Goal: Communication & Community: Ask a question

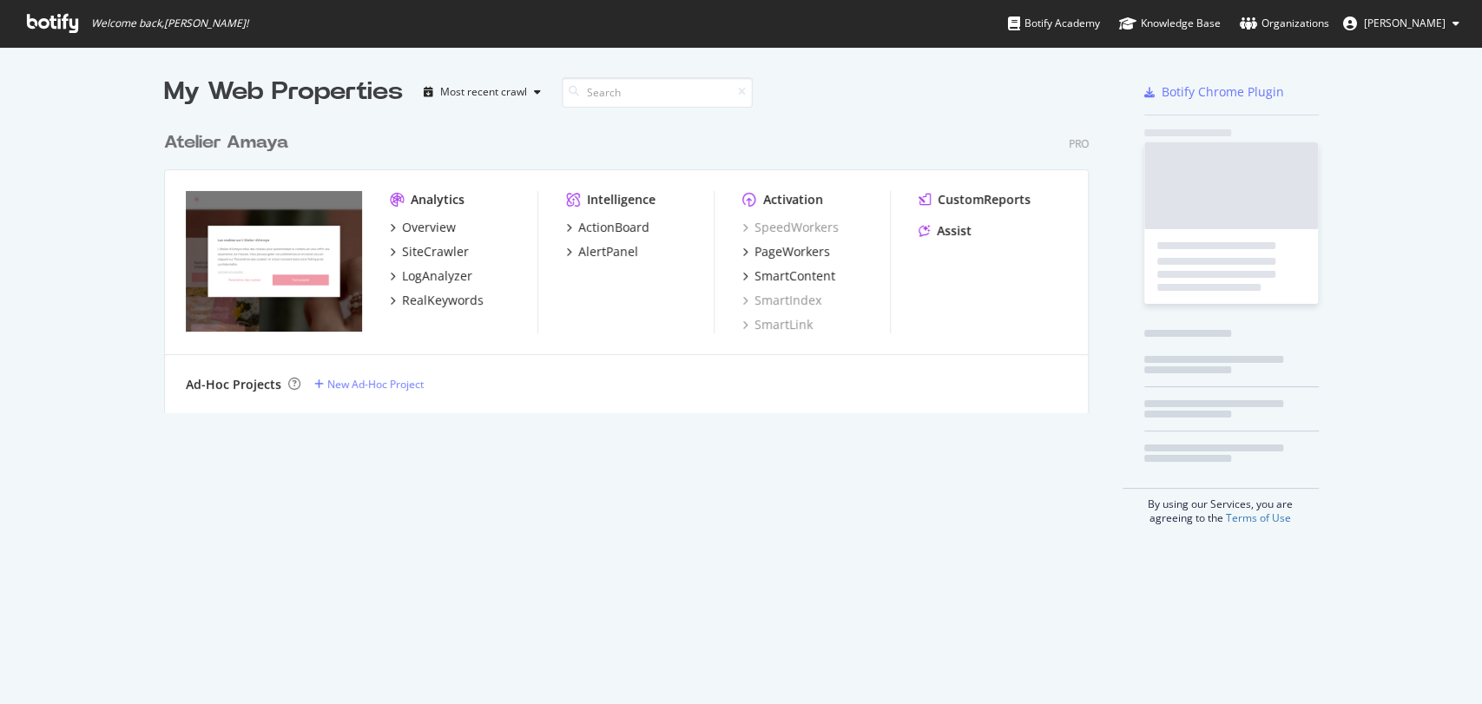
scroll to position [689, 1452]
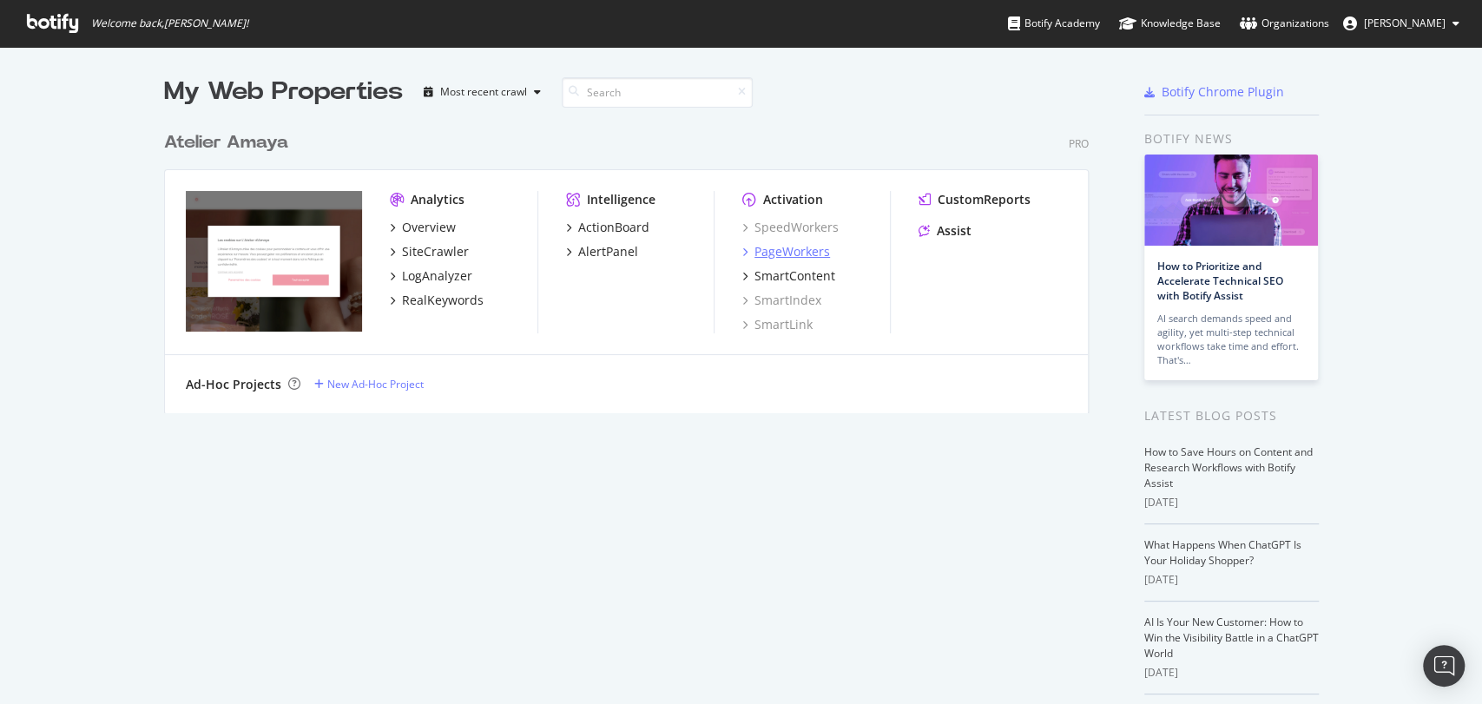
click at [784, 259] on div "PageWorkers" at bounding box center [792, 251] width 76 height 17
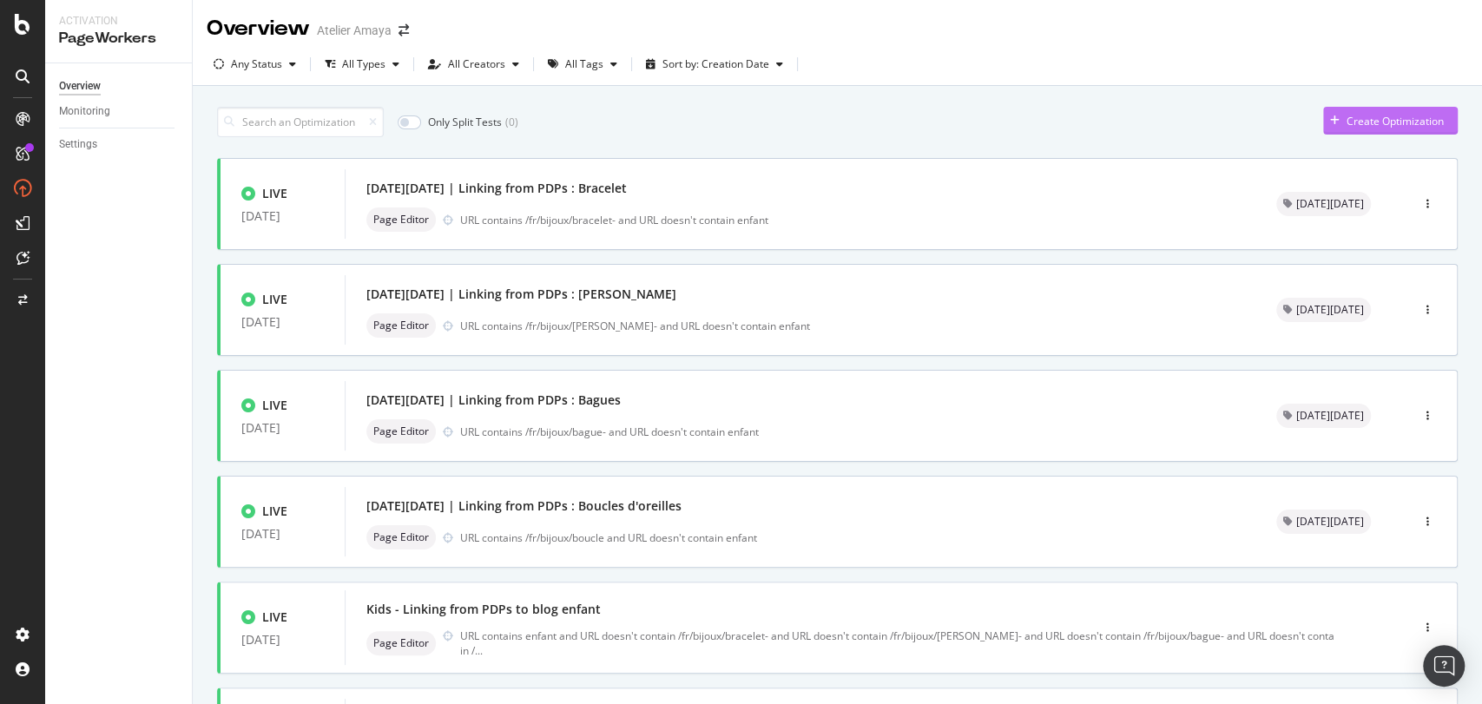
click at [1362, 128] on div "Create Optimization" at bounding box center [1383, 121] width 121 height 26
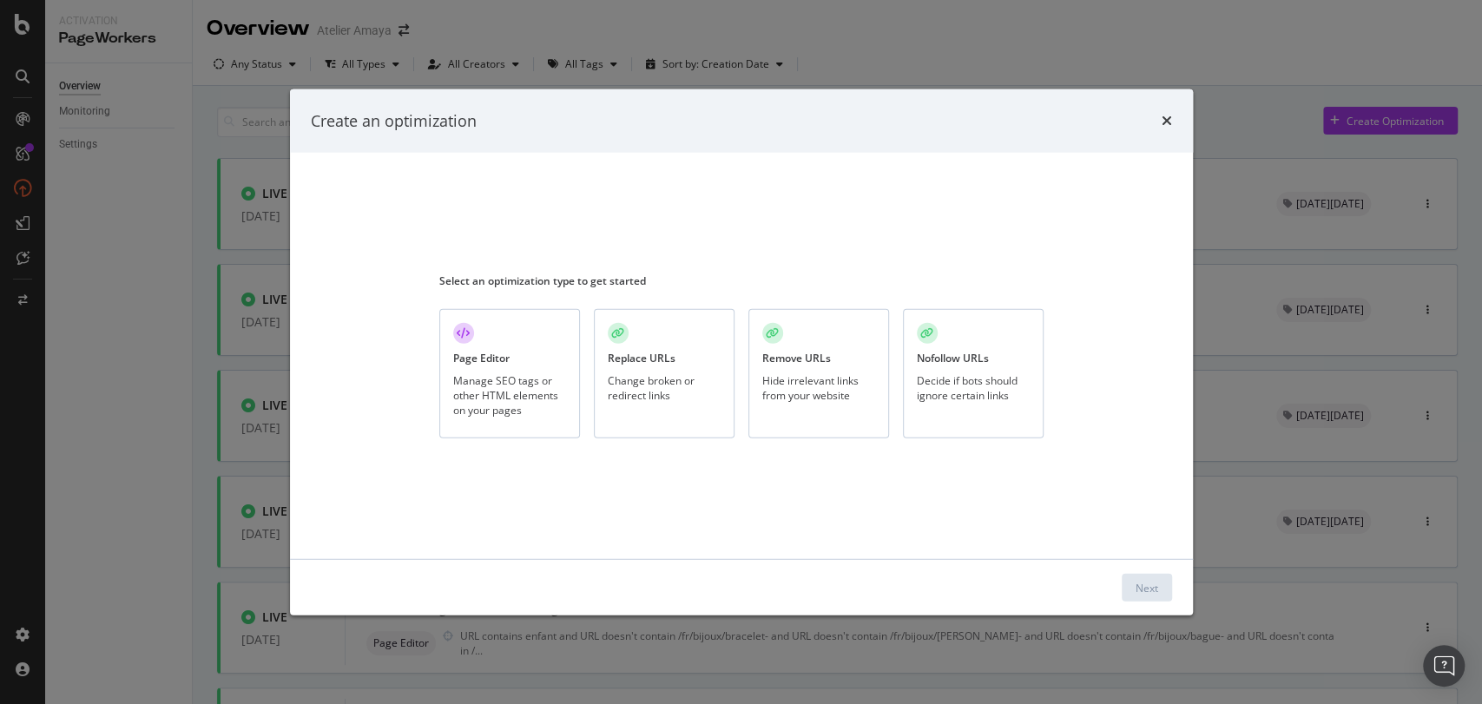
click at [464, 395] on div "Manage SEO tags or other HTML elements on your pages" at bounding box center [509, 394] width 113 height 44
click at [1146, 600] on button "Next" at bounding box center [1147, 588] width 50 height 28
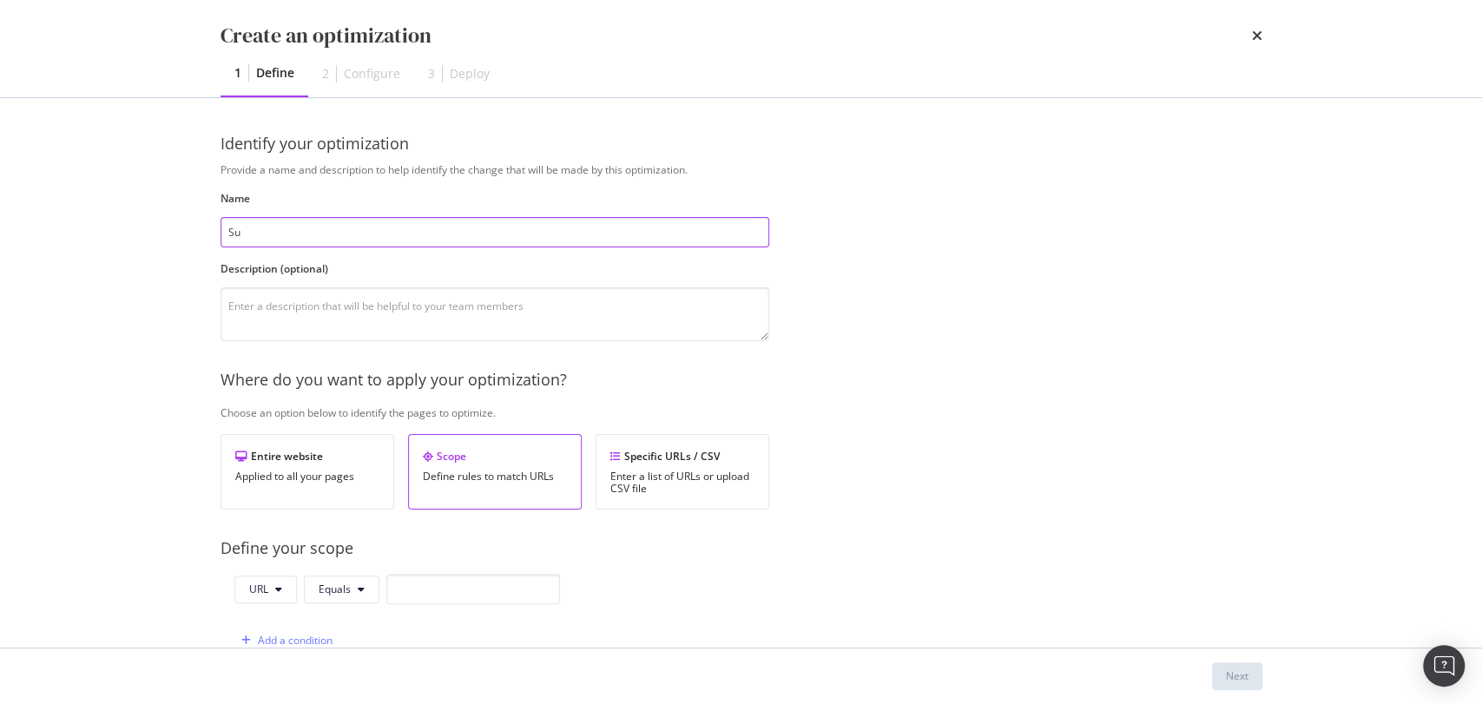
type input "S"
type input "New meta description PLP : Bests"
click at [336, 334] on textarea "modal" at bounding box center [495, 314] width 549 height 54
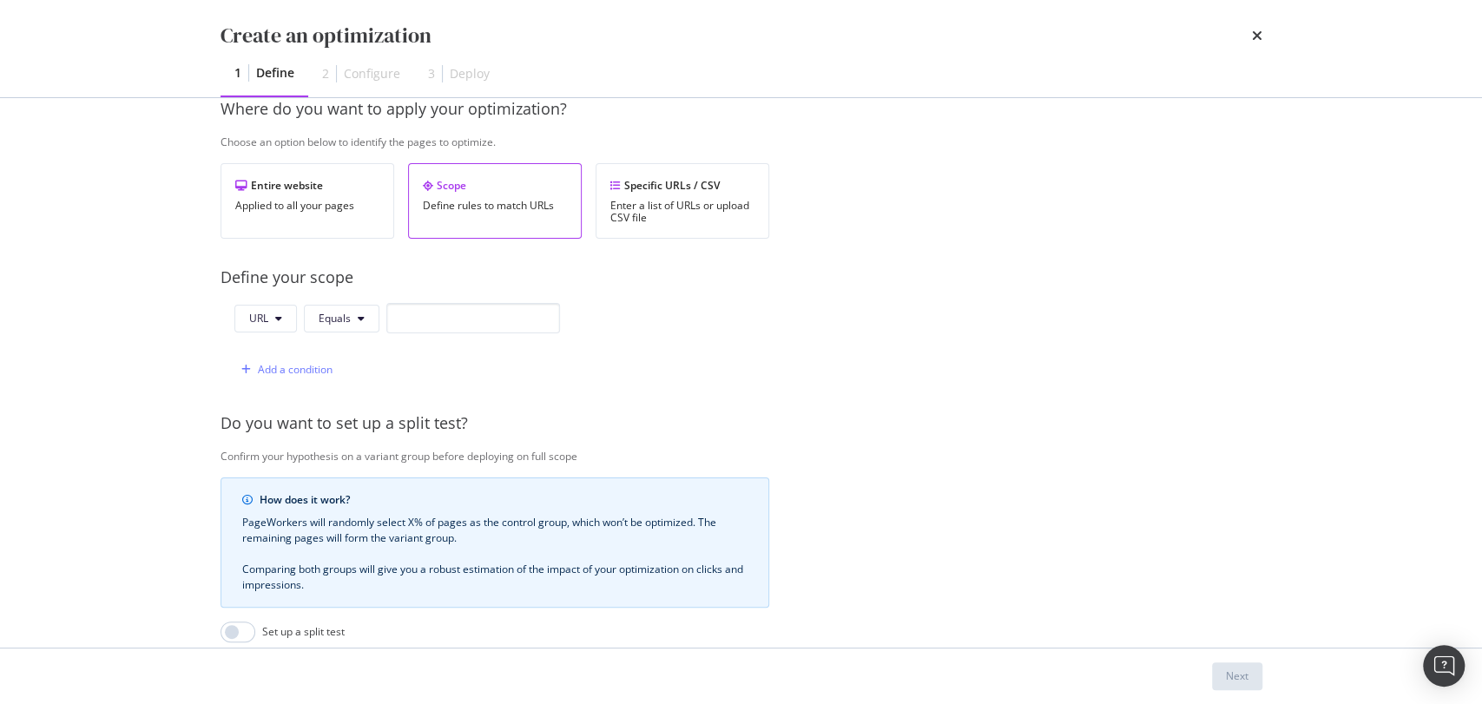
scroll to position [258, 0]
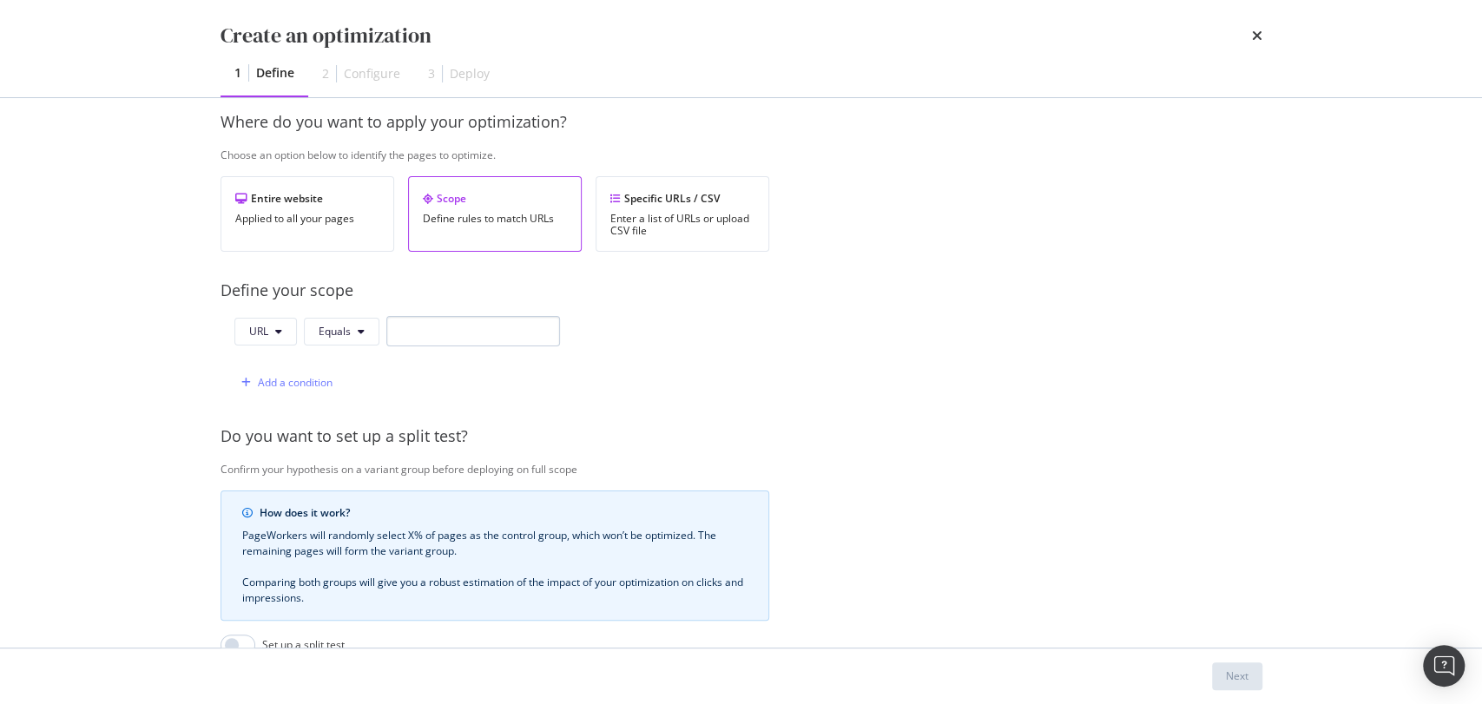
type textarea "Test en split 50/50"
click at [462, 321] on input "modal" at bounding box center [473, 331] width 174 height 30
paste input "https://atelier-amaya.com/fr/"
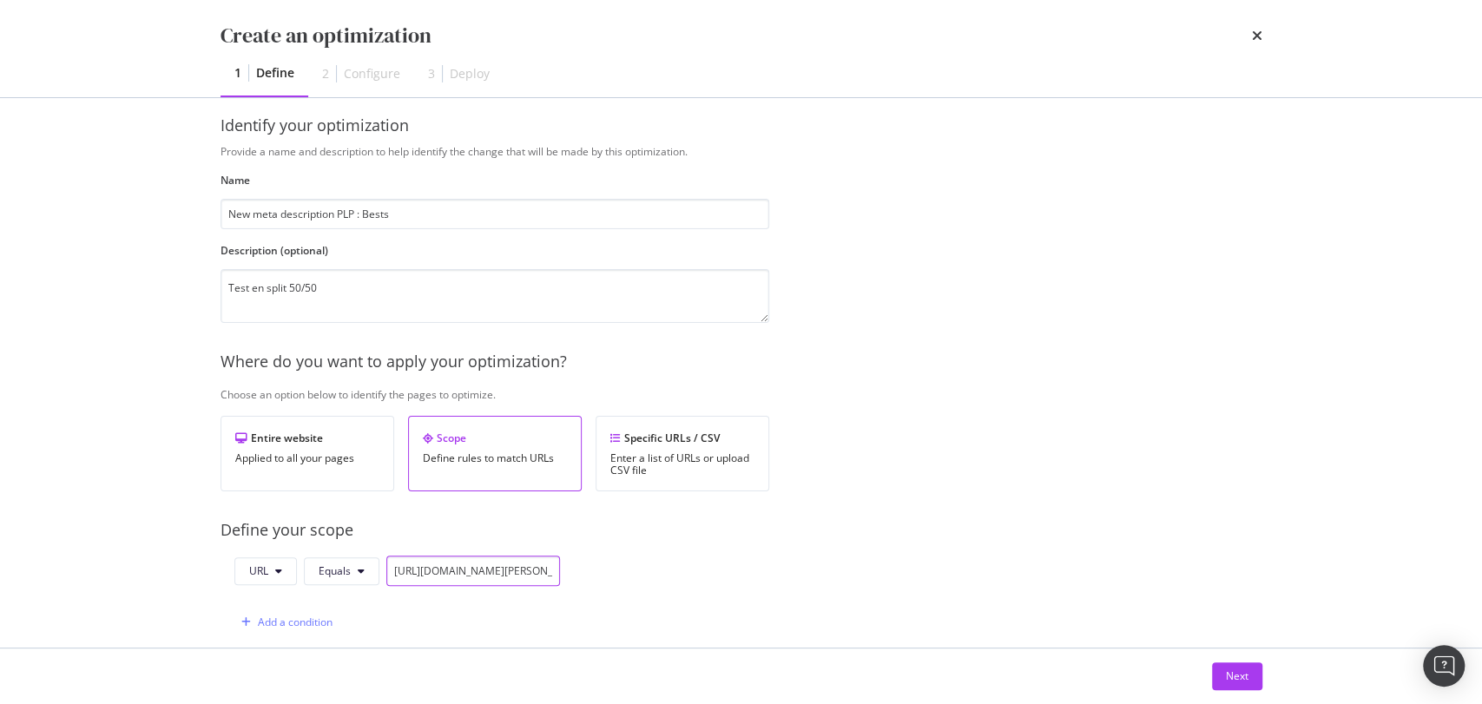
scroll to position [500, 0]
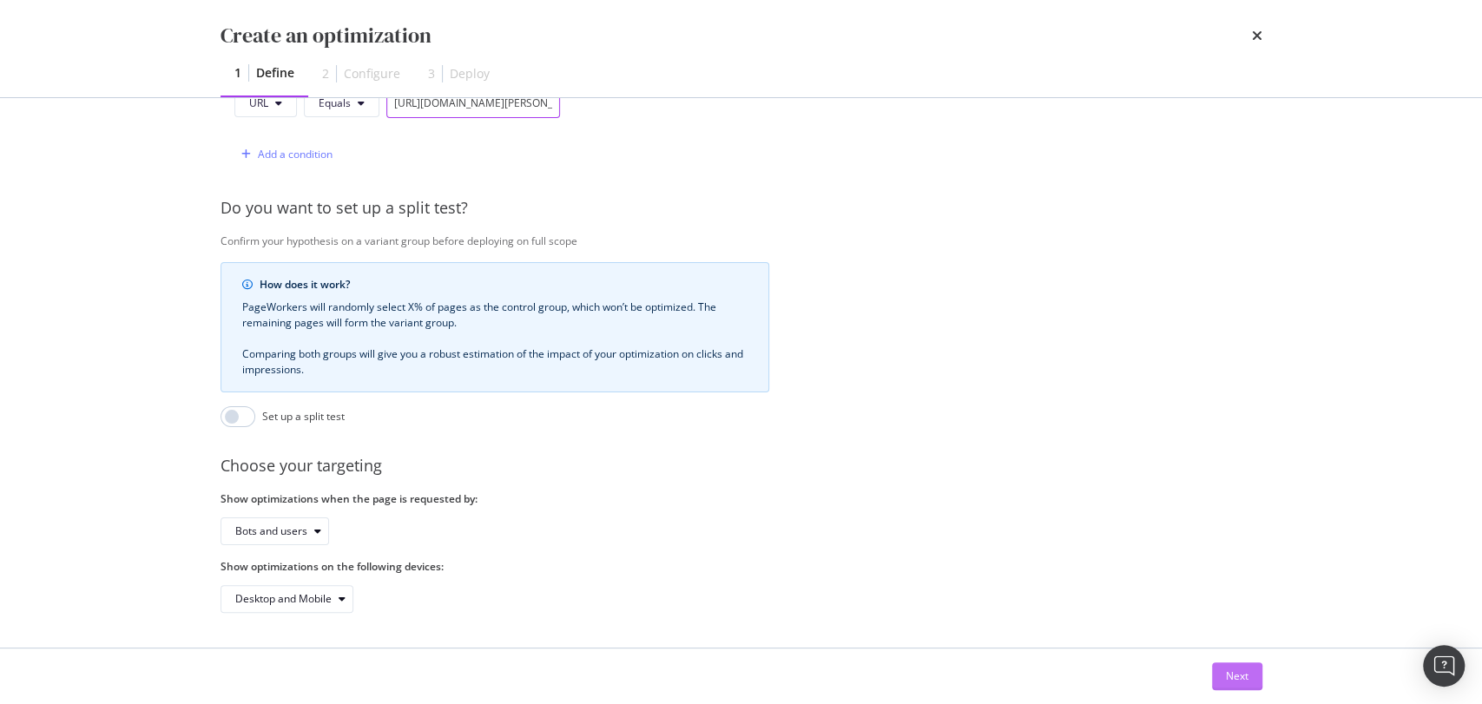
type input "https://atelier-amaya.com/fr/"
click at [1241, 670] on div "Next" at bounding box center [1237, 676] width 23 height 15
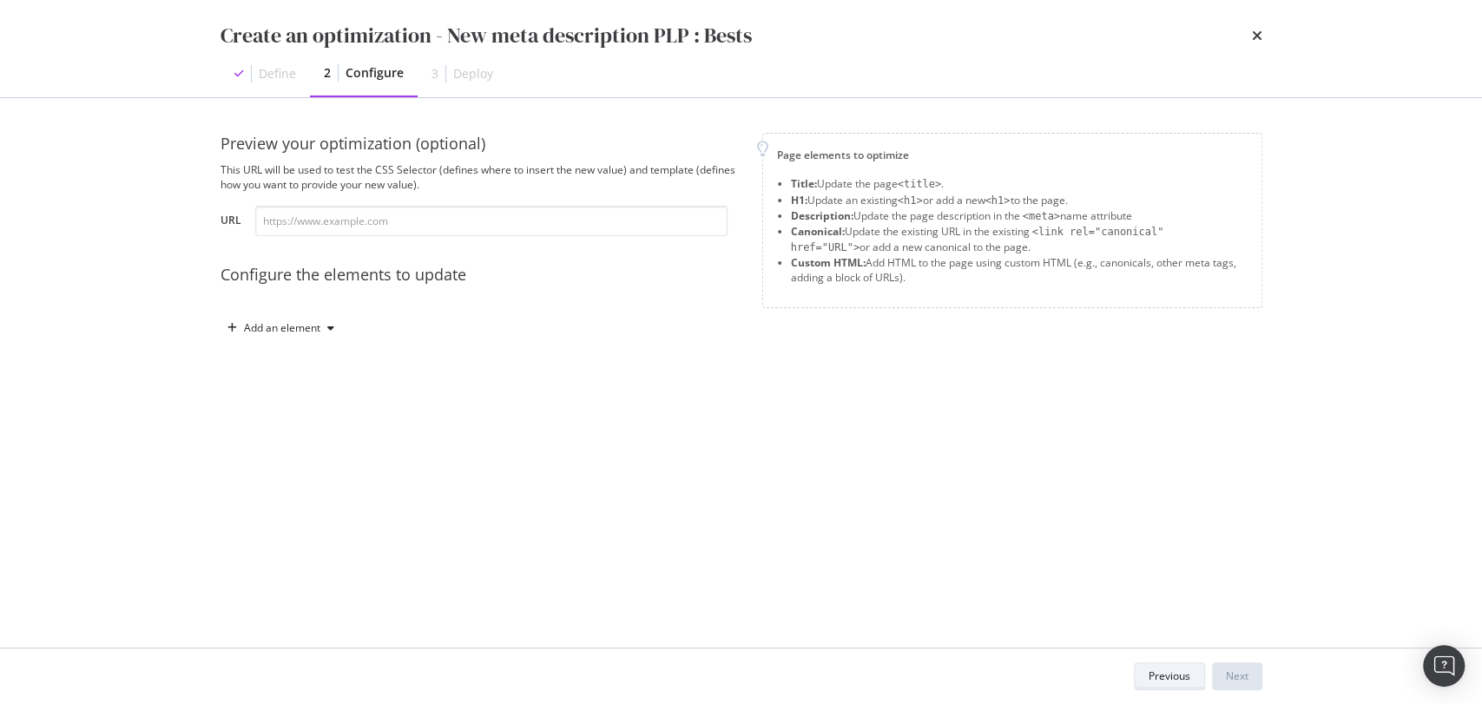
scroll to position [0, 0]
click at [289, 331] on div "Add an element" at bounding box center [282, 328] width 76 height 10
click at [293, 362] on div "Title" at bounding box center [289, 361] width 117 height 22
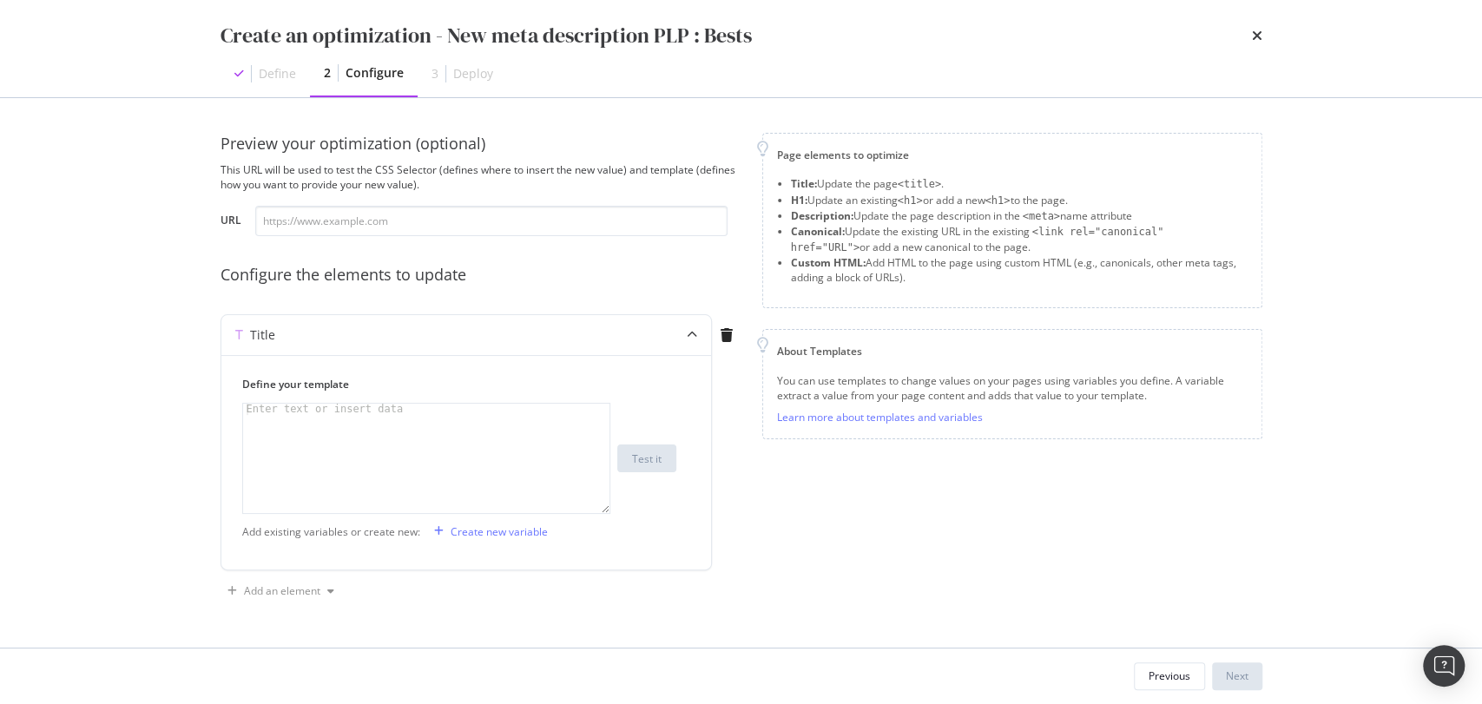
click at [392, 194] on div "Preview your optimization (optional) This URL will be used to test the CSS Sele…" at bounding box center [481, 184] width 521 height 103
click at [325, 440] on div "modal" at bounding box center [426, 470] width 367 height 132
paste textarea "Découvrez nos bijoux best-sellers : bagues, bracelets, colliers et boucles d’or…"
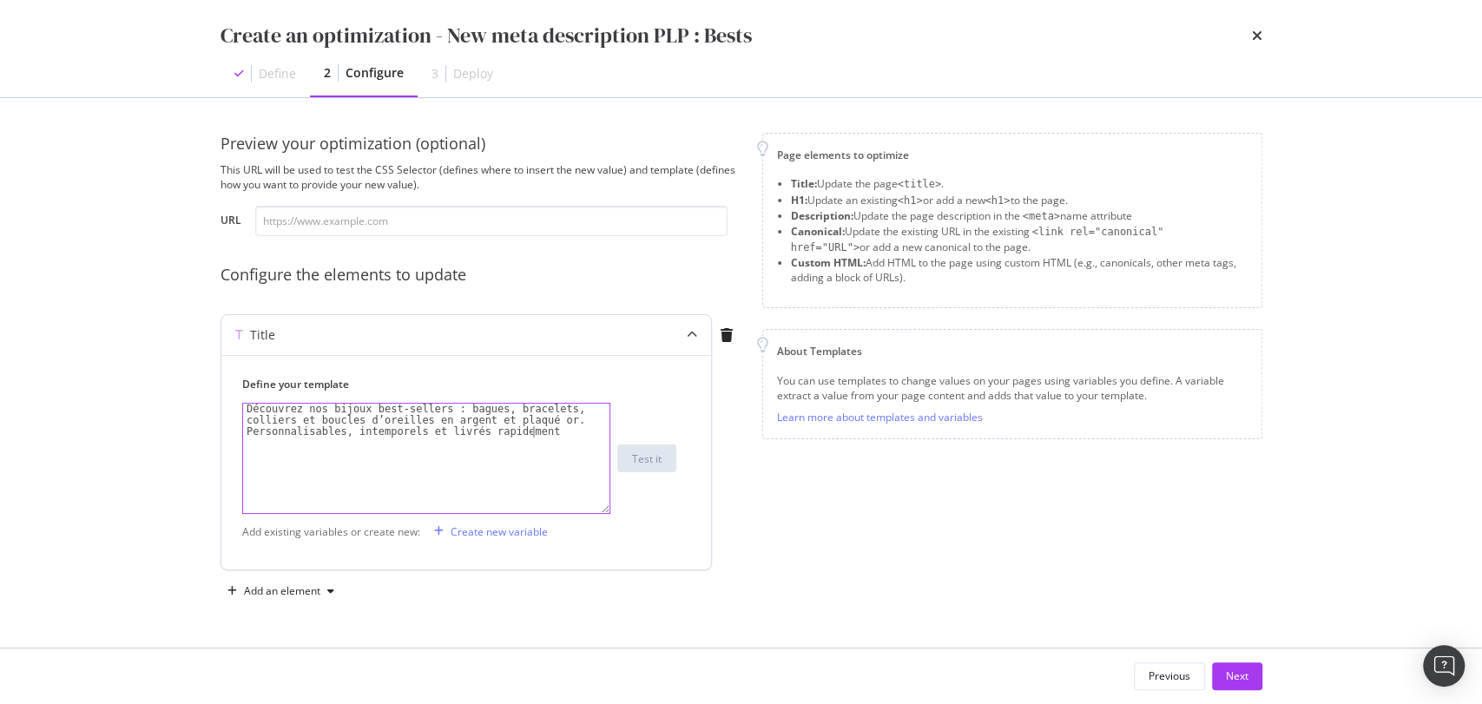
type textarea "Découvrez nos bijoux best-sellers : bagues, bracelets, colliers et boucles d’or…"
click at [662, 320] on div "Title" at bounding box center [466, 335] width 490 height 40
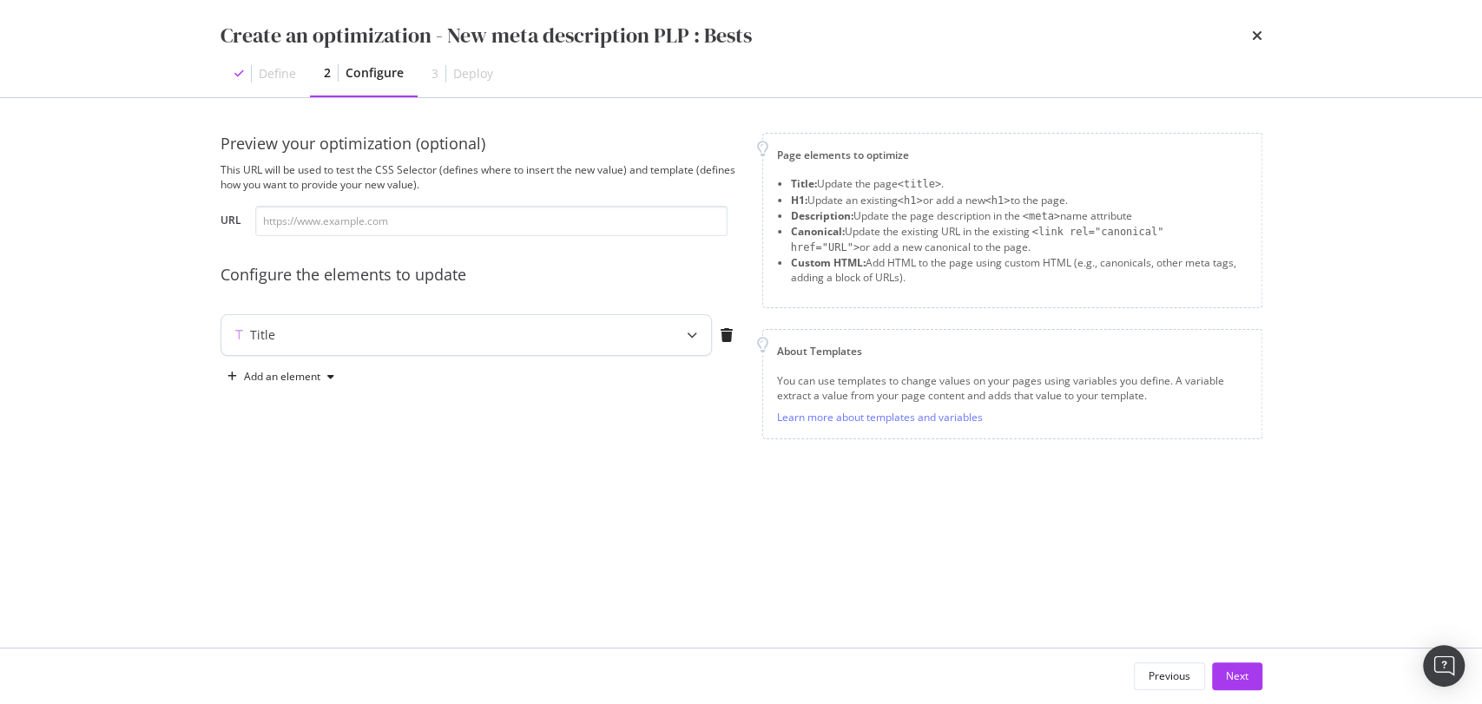
click at [662, 320] on div "Title" at bounding box center [466, 335] width 490 height 40
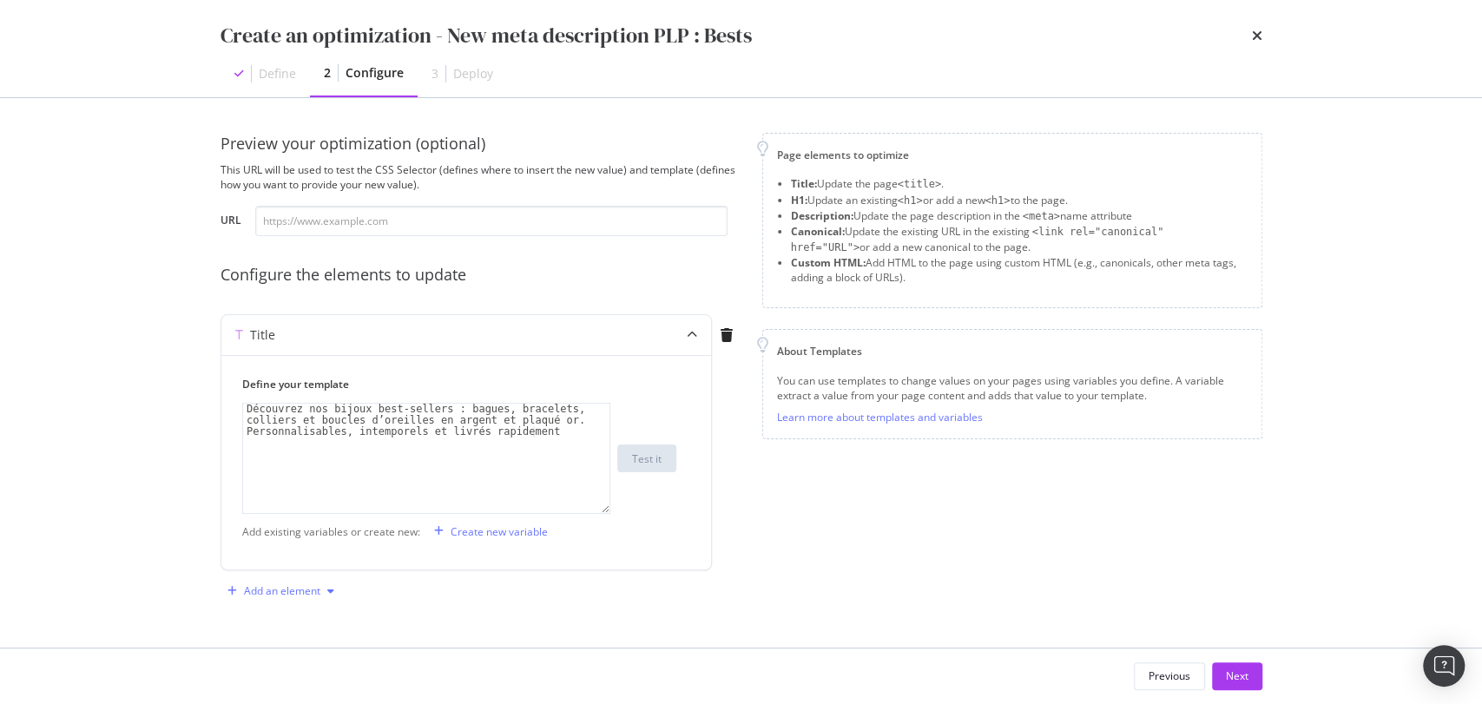
click at [292, 601] on div "Add an element" at bounding box center [281, 591] width 121 height 26
click at [312, 510] on div "Description" at bounding box center [289, 501] width 117 height 22
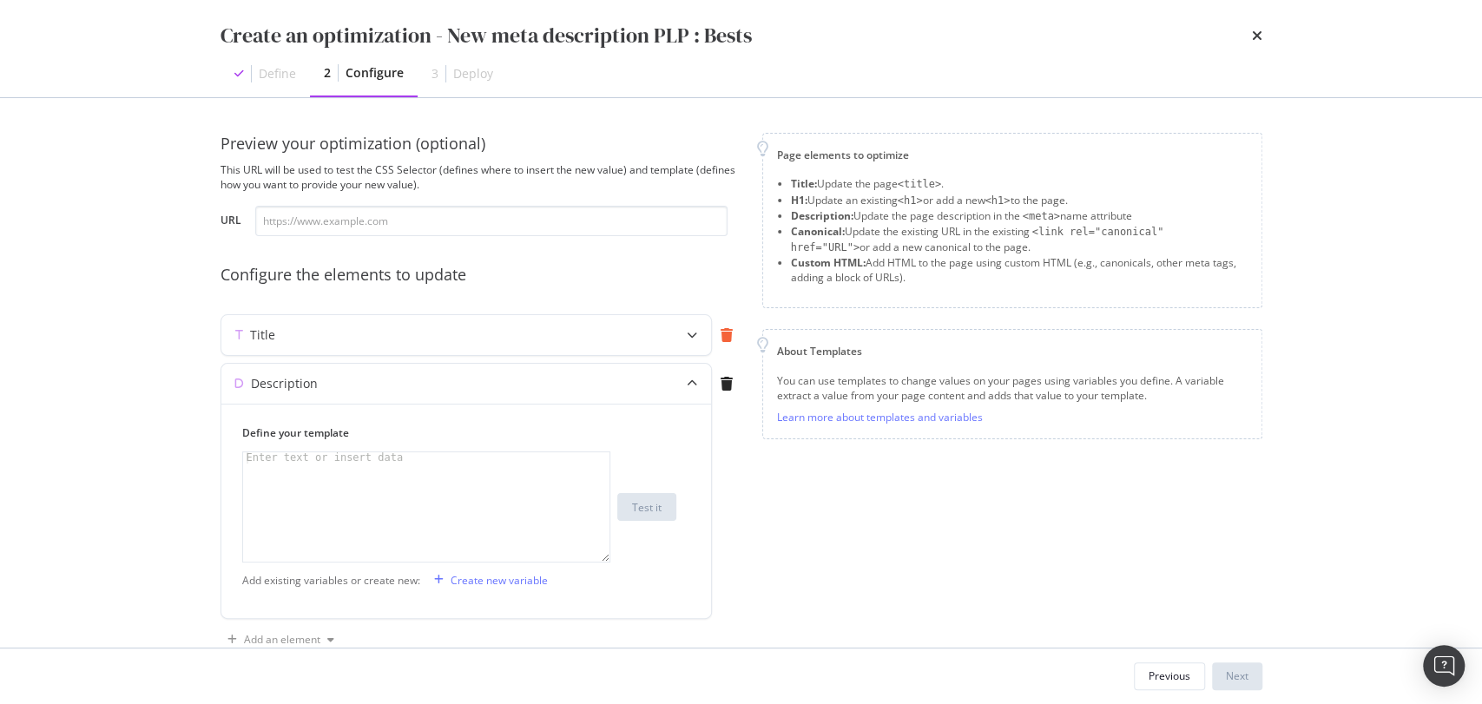
click at [713, 328] on div "modal" at bounding box center [727, 335] width 30 height 14
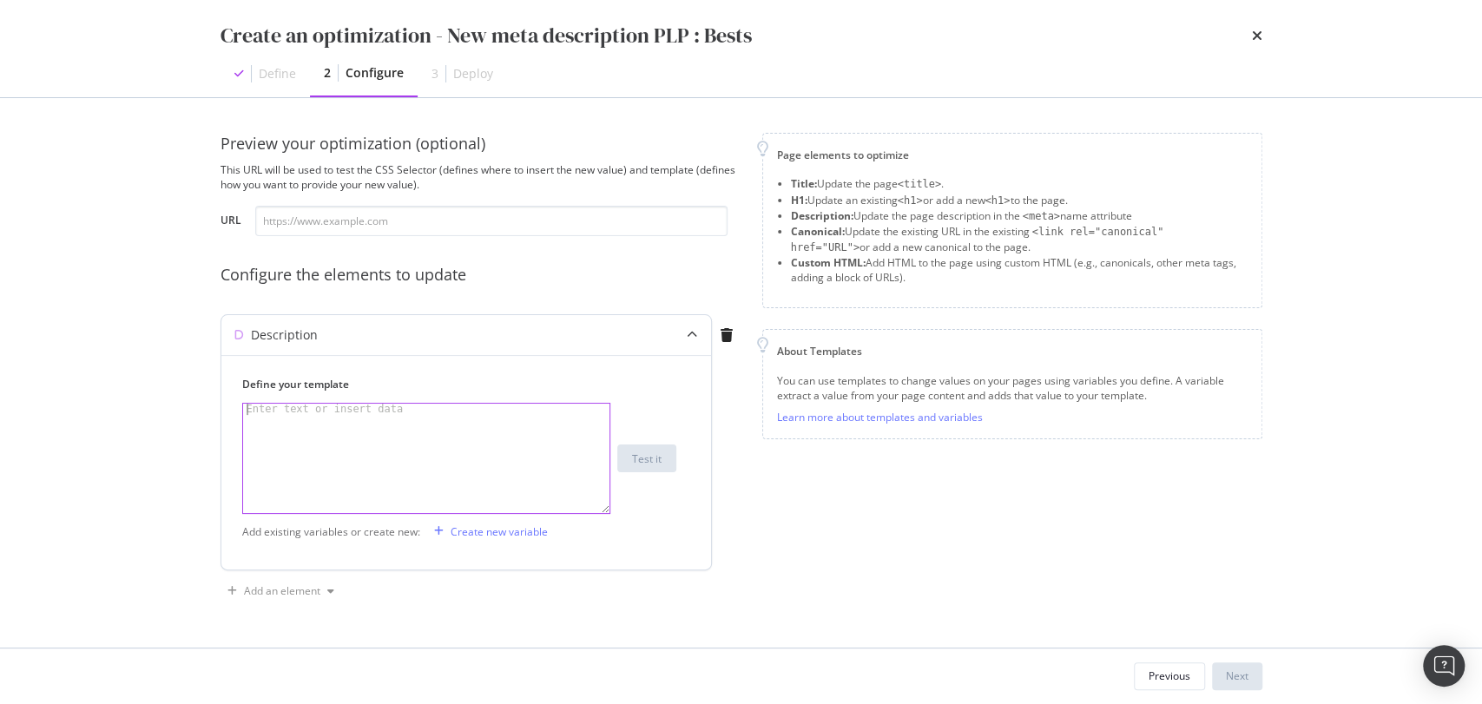
click at [397, 453] on div "modal" at bounding box center [426, 470] width 367 height 132
paste textarea "Découvrez nos bijoux best-sellers : bagues, bracelets, colliers et boucles d’or…"
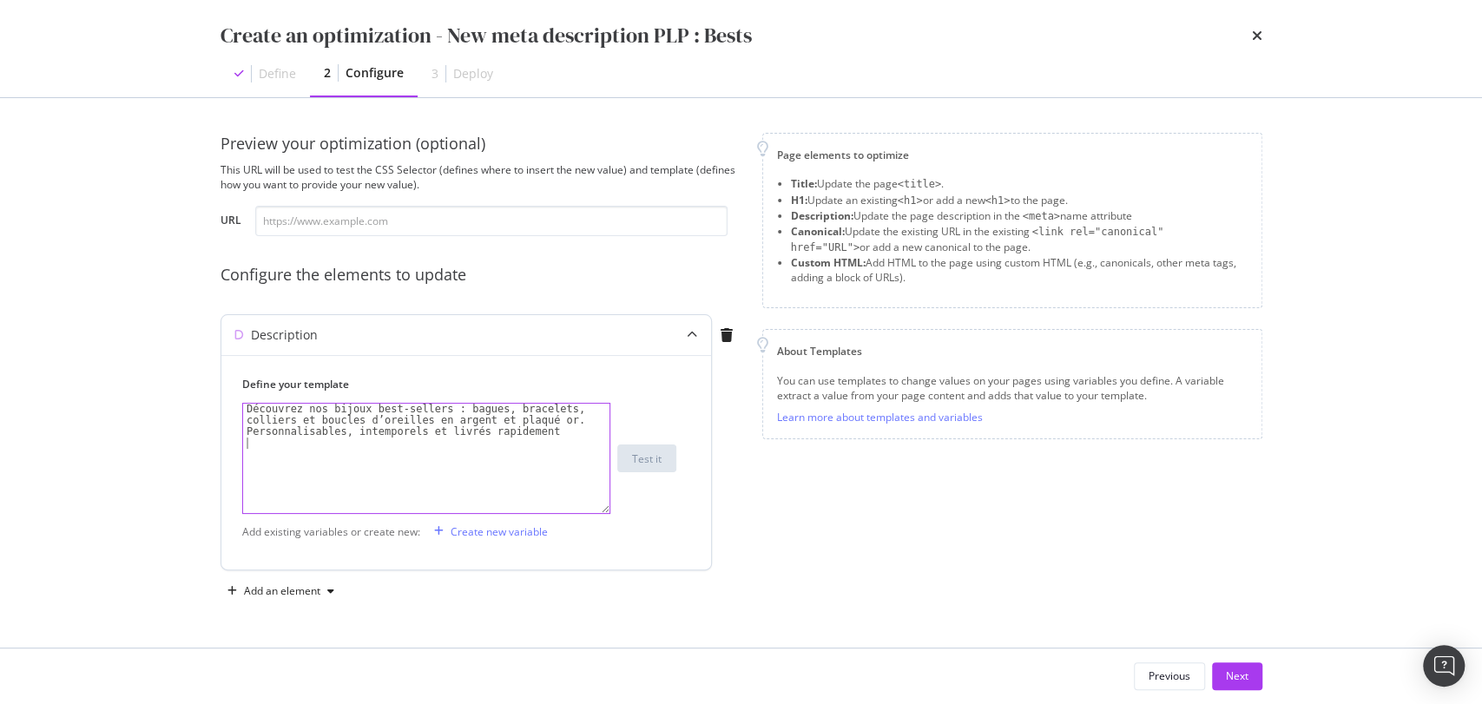
type textarea "Découvrez nos bijoux best-sellers : bagues, bracelets, colliers et boucles d’or…"
click at [509, 532] on div "Create new variable" at bounding box center [499, 531] width 97 height 15
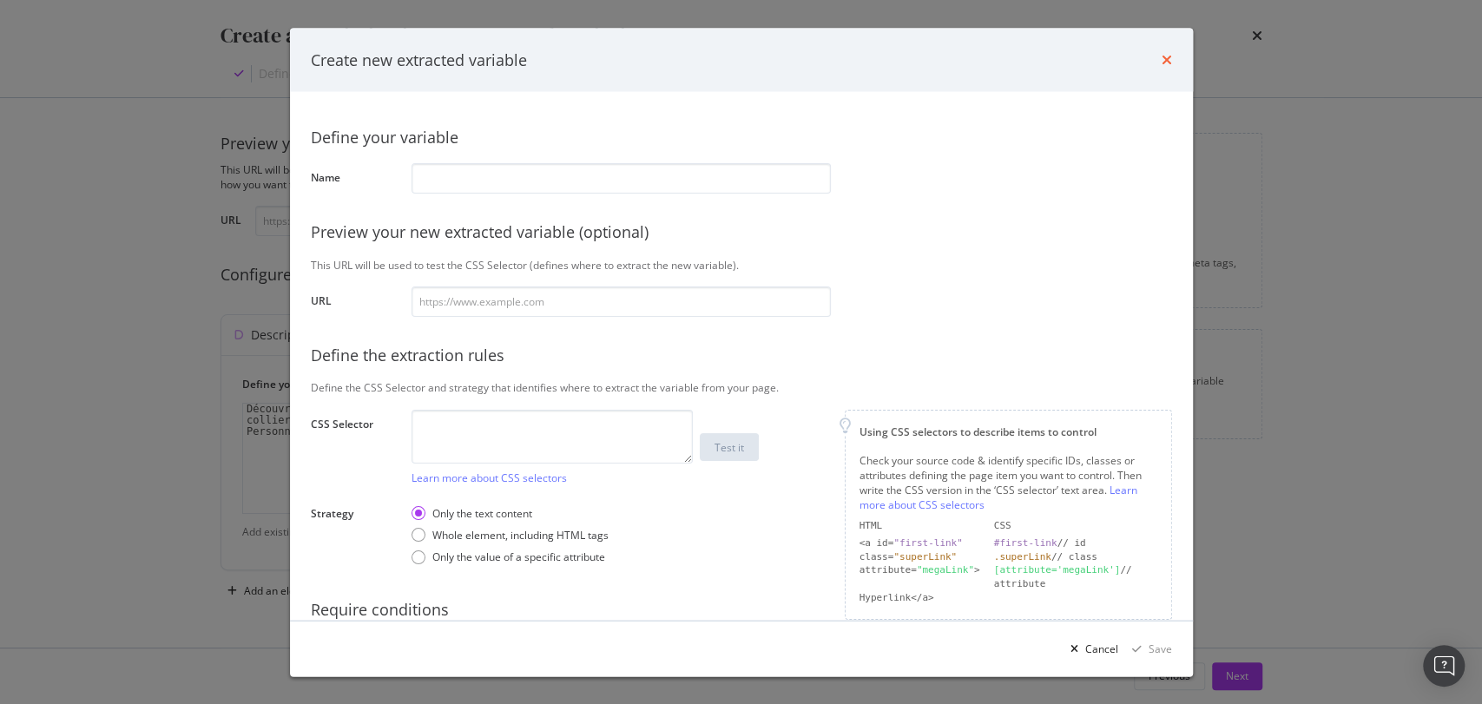
click at [1164, 53] on icon "times" at bounding box center [1167, 60] width 10 height 14
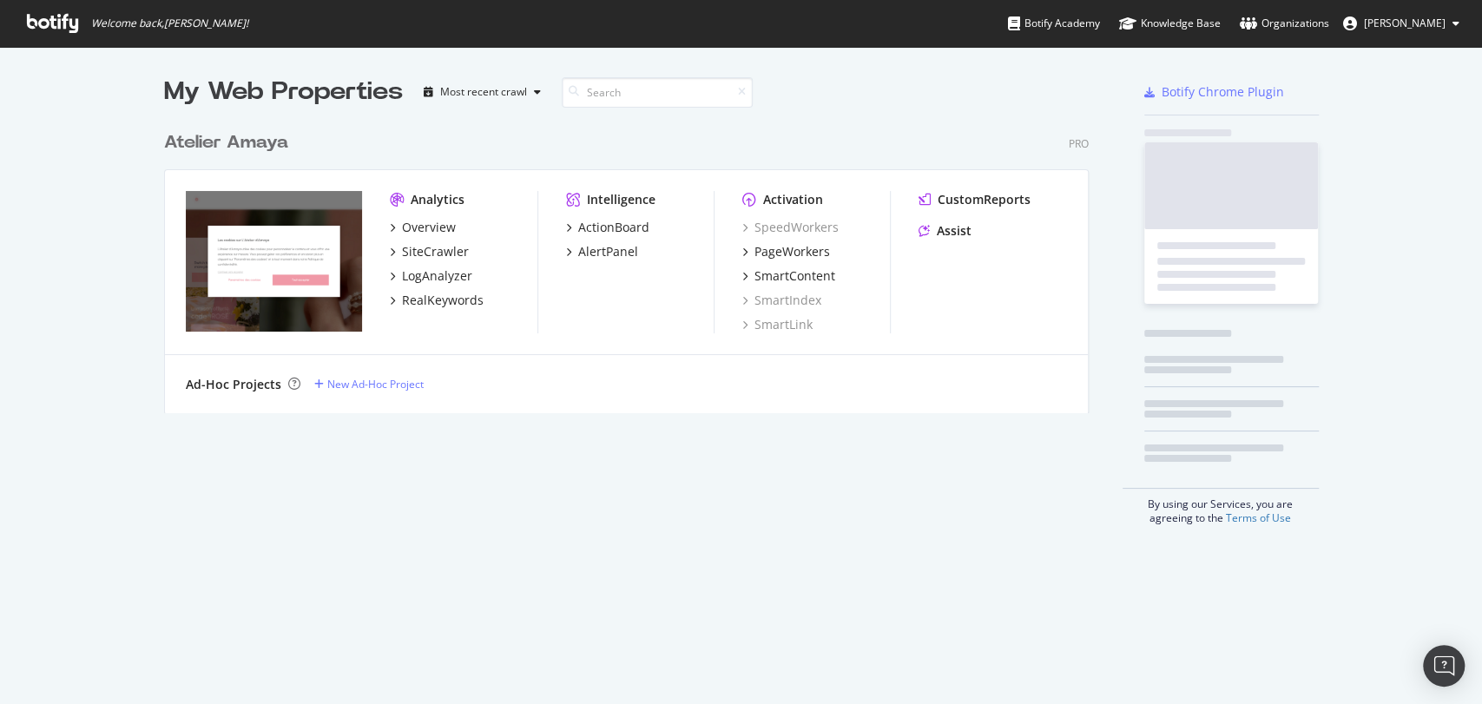
scroll to position [689, 1452]
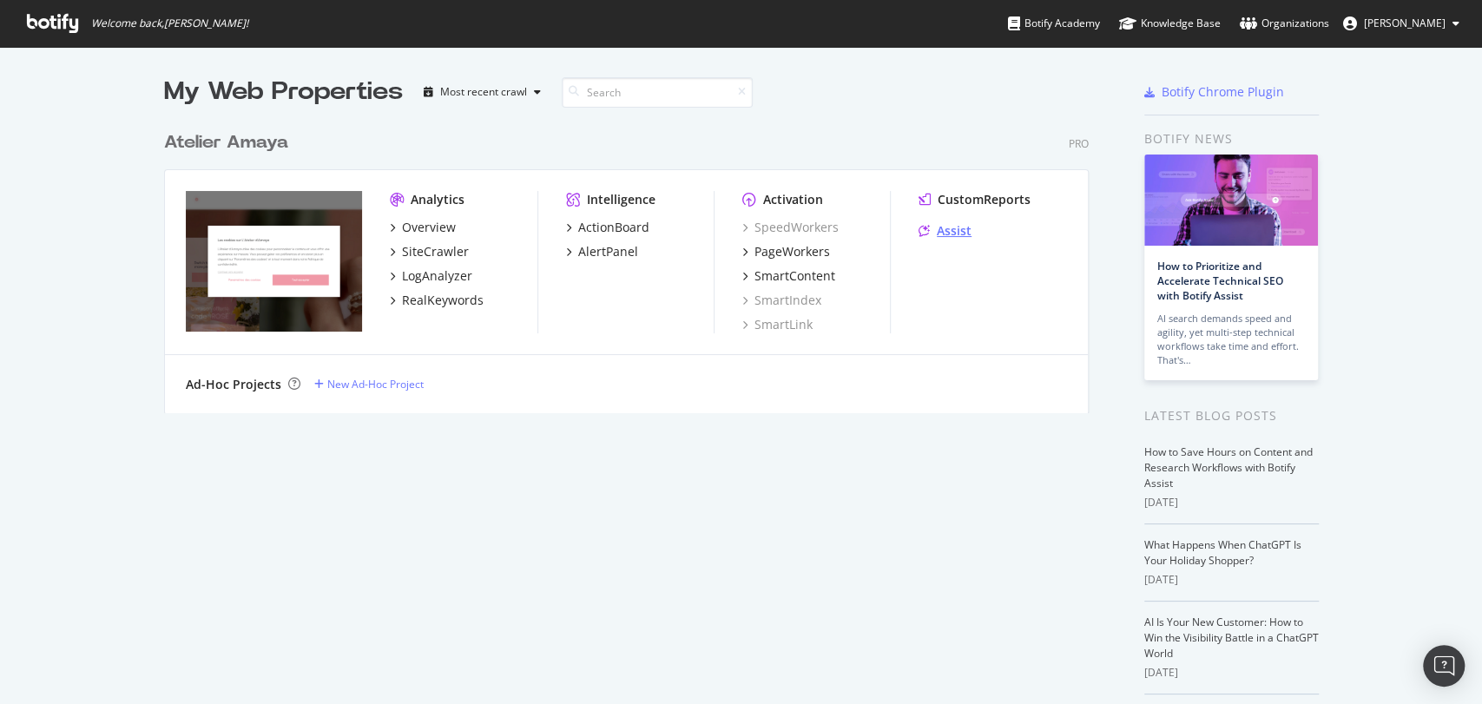
click at [950, 224] on div "Assist" at bounding box center [954, 230] width 35 height 17
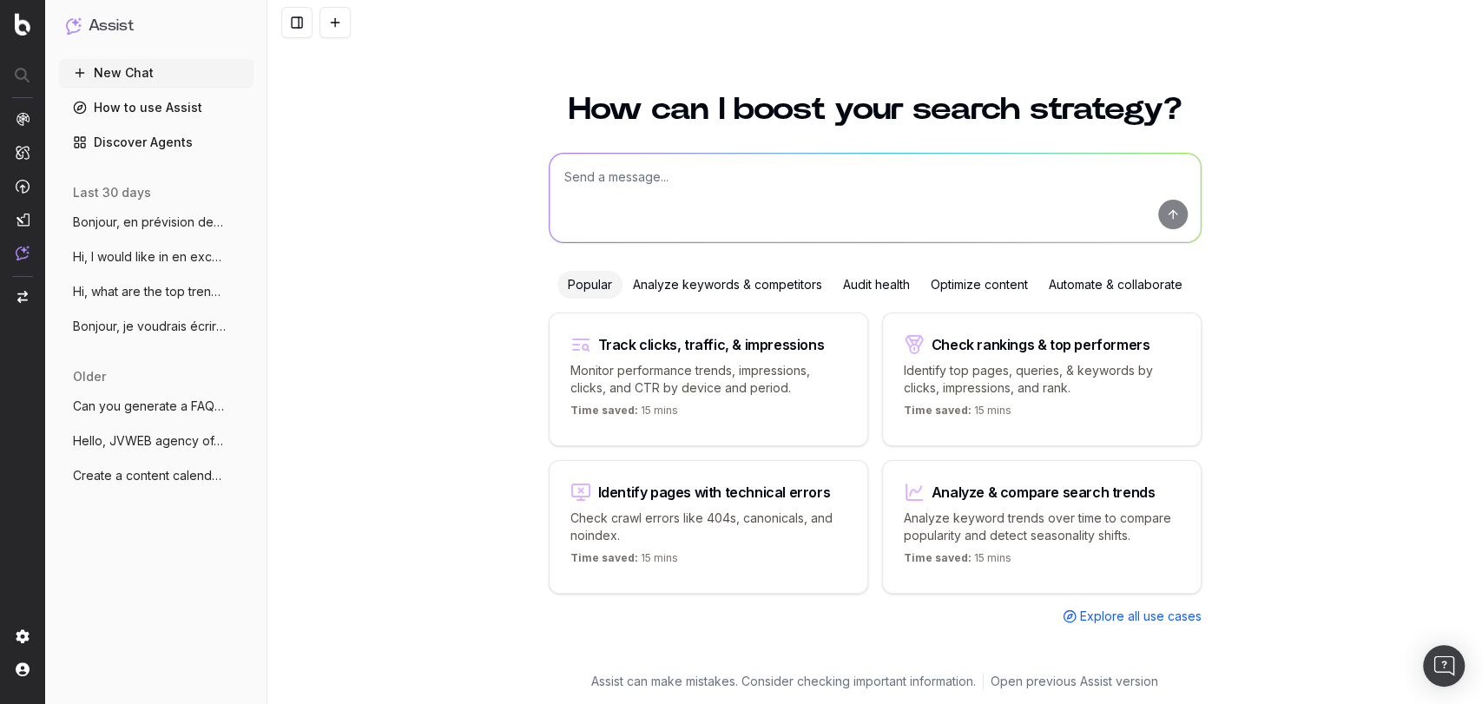
click at [165, 222] on span "Bonjour, en prévision de la Shopping Sea" at bounding box center [149, 222] width 153 height 17
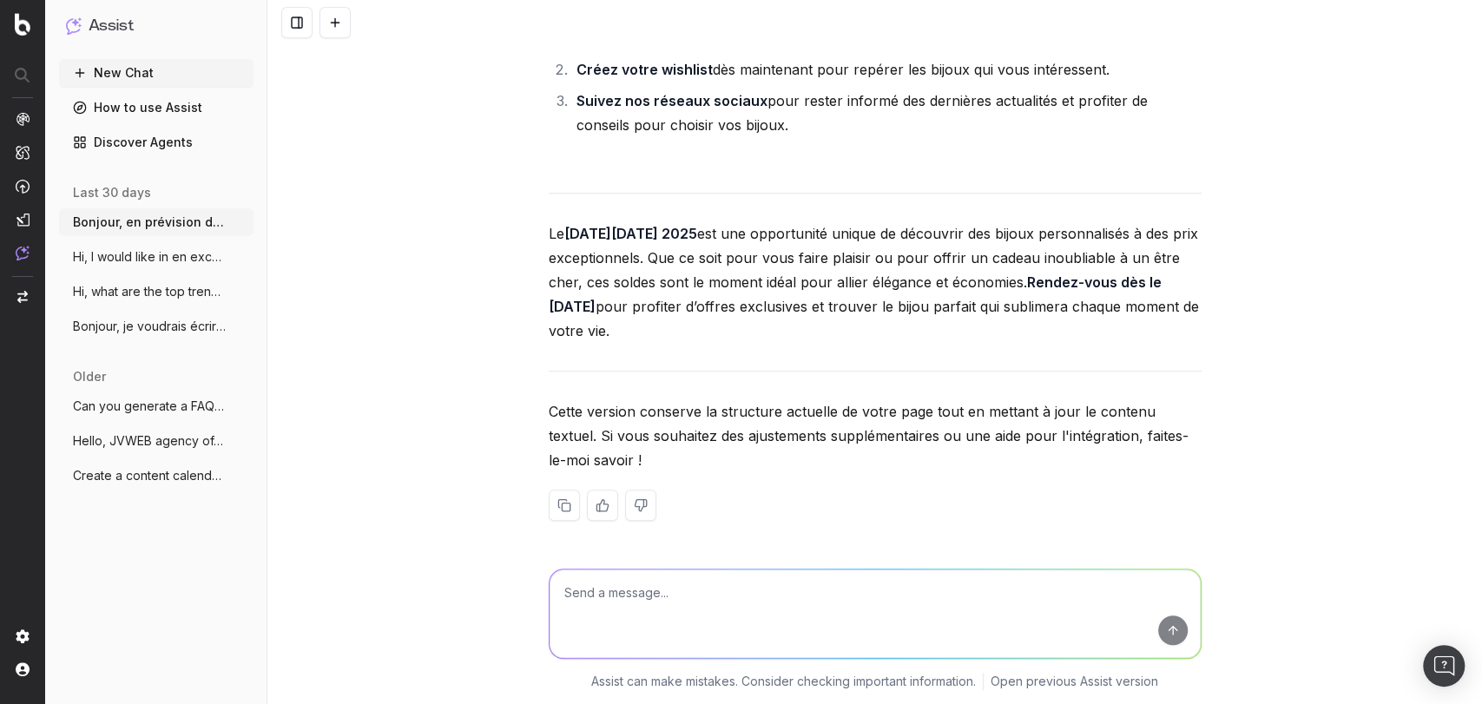
scroll to position [5089, 0]
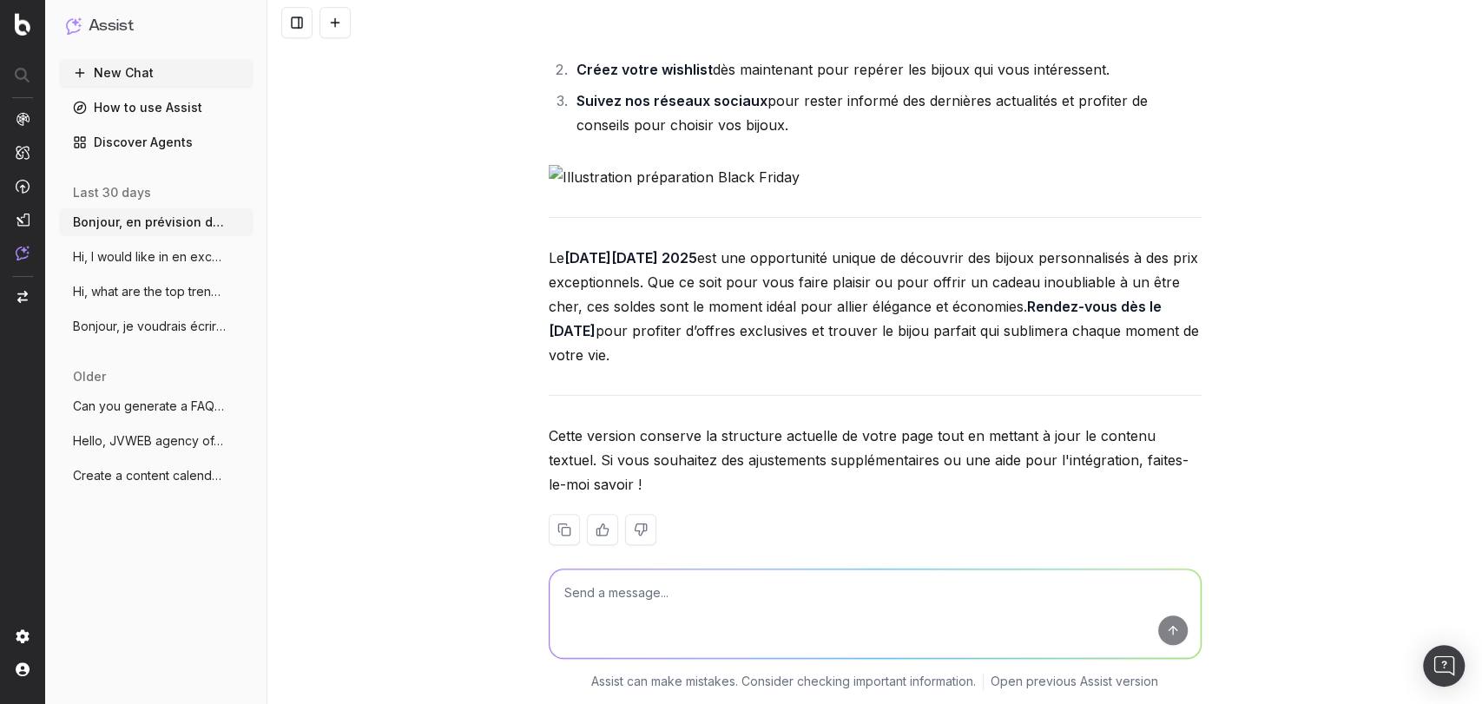
click at [170, 69] on button "New Chat" at bounding box center [156, 73] width 194 height 28
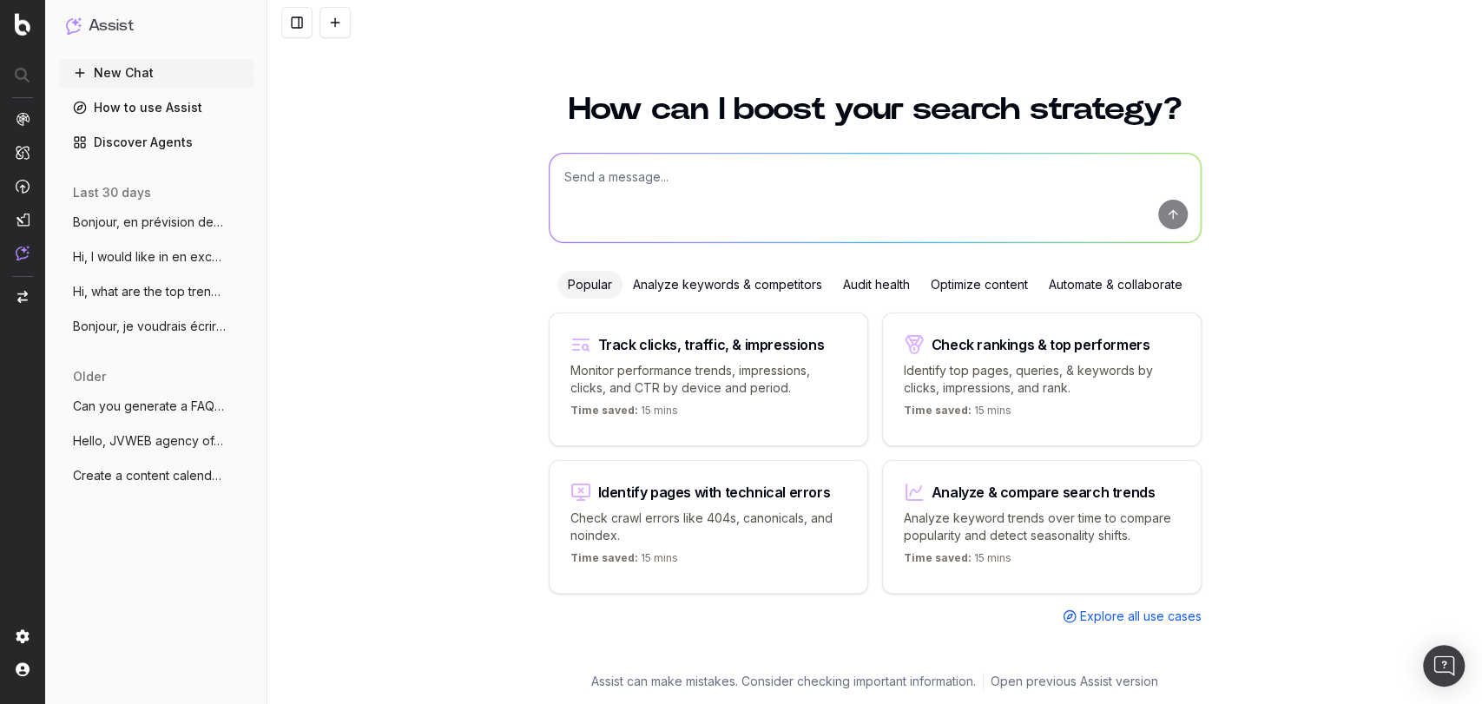
click at [607, 194] on textarea at bounding box center [875, 198] width 651 height 89
click at [653, 179] on textarea "Bonjour, je soushaiterais créer un" at bounding box center [875, 198] width 651 height 89
click at [798, 161] on textarea "Bonjour, je souhaiterais créer un" at bounding box center [875, 198] width 651 height 89
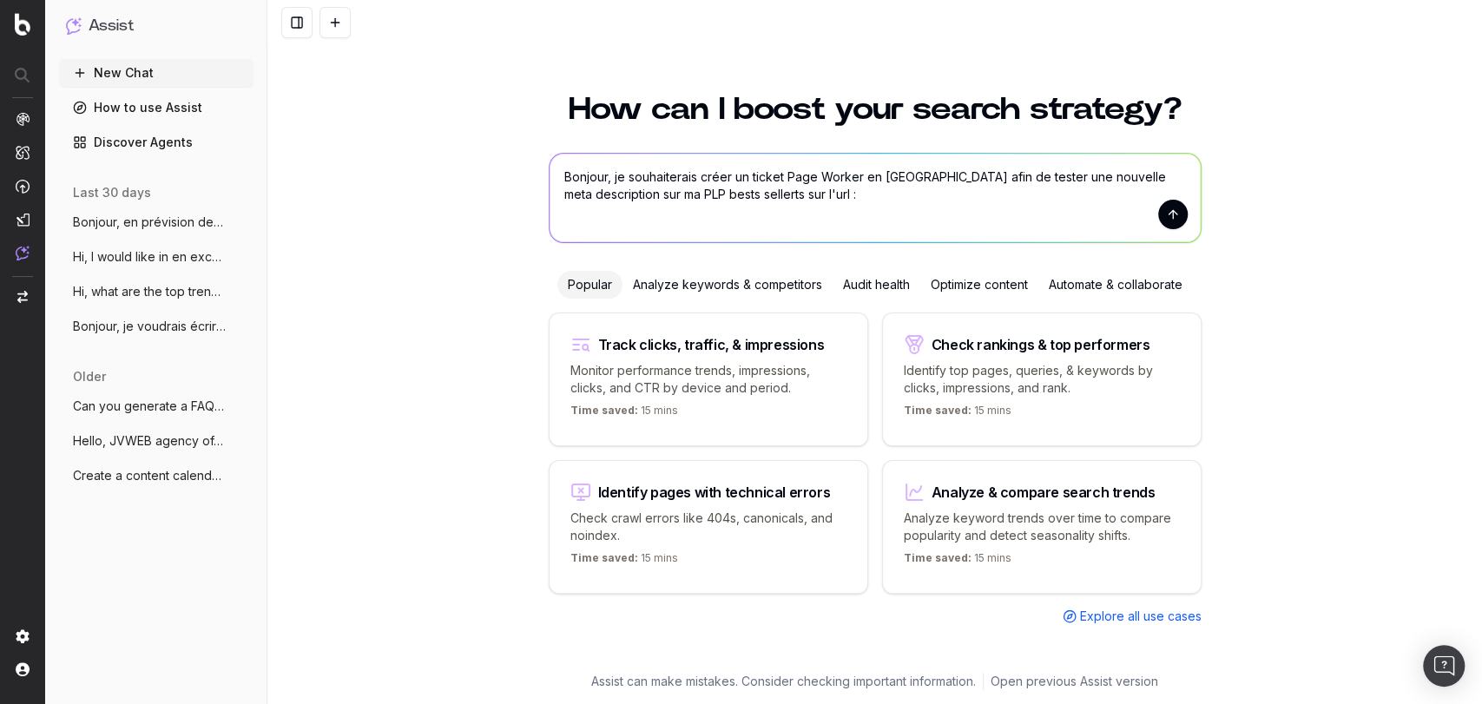
paste textarea "[URL][DOMAIN_NAME]"
click at [896, 177] on textarea "Bonjour, je souhaiterais créer un ticket Page Worker en [GEOGRAPHIC_DATA] afin …" at bounding box center [875, 198] width 651 height 89
click at [913, 174] on textarea "Bonjour, je souhaiterais créer un ticket Page Worker en [GEOGRAPHIC_DATA] afin …" at bounding box center [875, 198] width 651 height 89
click at [771, 194] on textarea "Bonjour, je souhaiterais créer un ticket Page Worker en split testing afin de t…" at bounding box center [875, 198] width 651 height 89
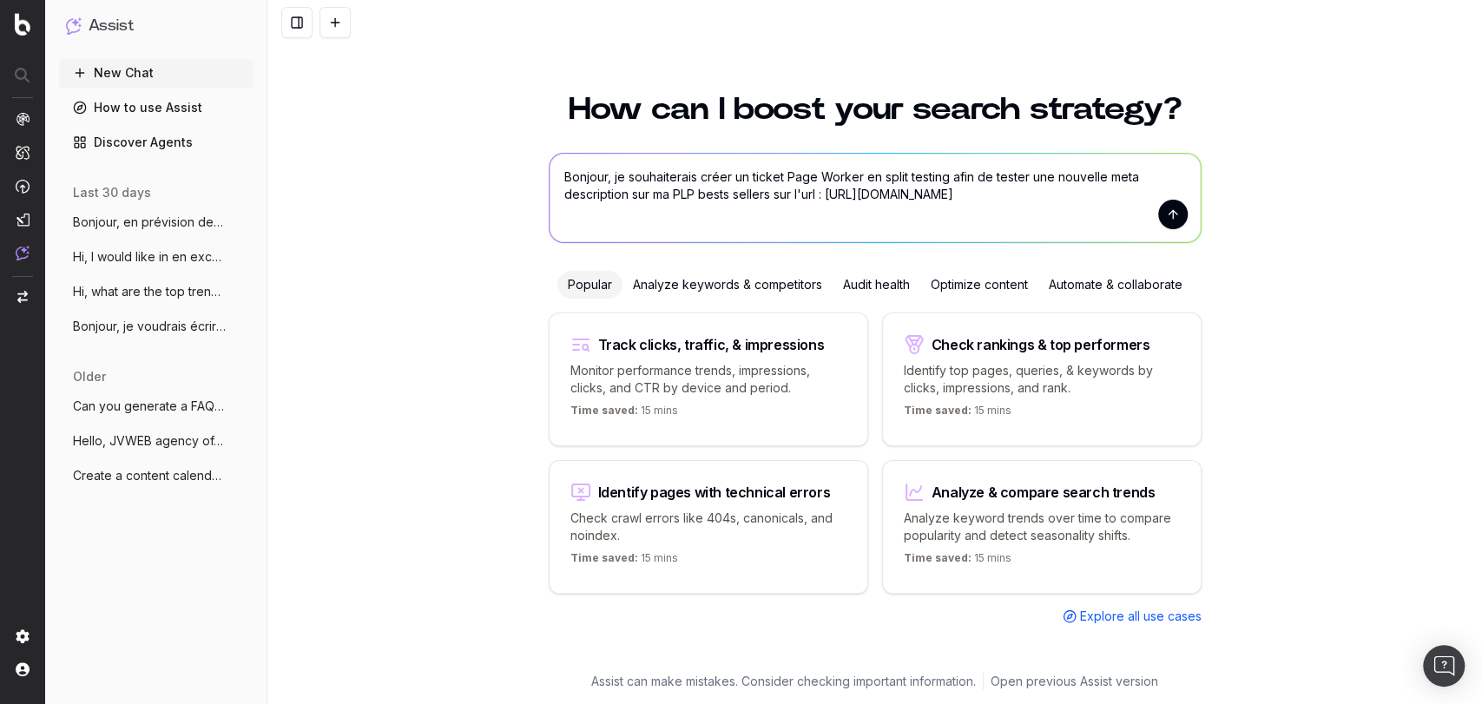
click at [1086, 181] on textarea "Bonjour, je souhaiterais créer un ticket Page Worker en split testing afin de t…" at bounding box center [875, 198] width 651 height 89
click at [1053, 187] on textarea "Bonjour, je souhaiterais créer un ticket Page Worker en split testing afin de t…" at bounding box center [875, 198] width 651 height 89
click at [1081, 181] on textarea "Bonjour, je souhaiterais créer un ticket Page Worker en split testing afin de t…" at bounding box center [875, 198] width 651 height 89
click at [1080, 188] on textarea "Bonjour, je souhaiterais créer un ticket Page Worker en split testing afin de t…" at bounding box center [875, 198] width 651 height 89
paste textarea "Découvrez nos bijoux best-sellers : bagues, bracelets, colliers et boucles d’or…"
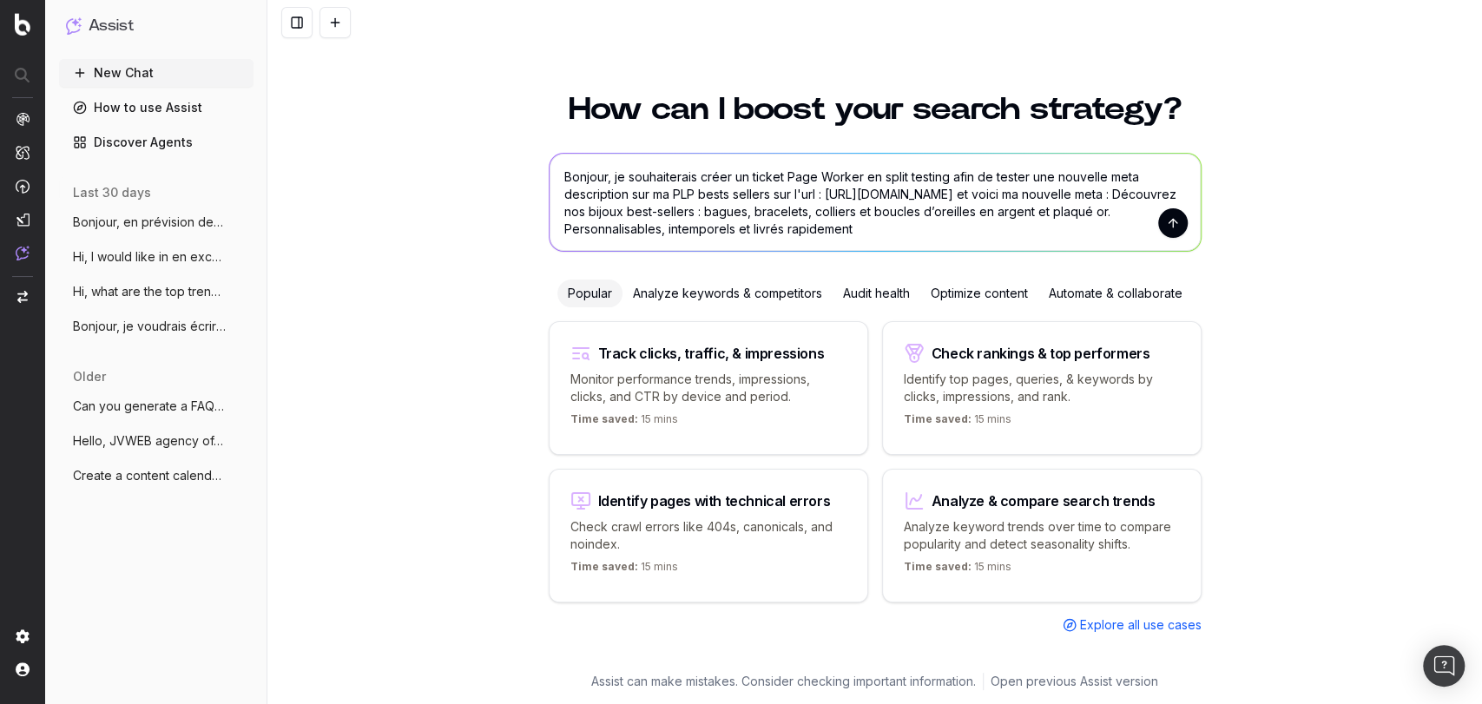
type textarea "Bonjour, je souhaiterais créer un ticket Page Worker en split testing afin de t…"
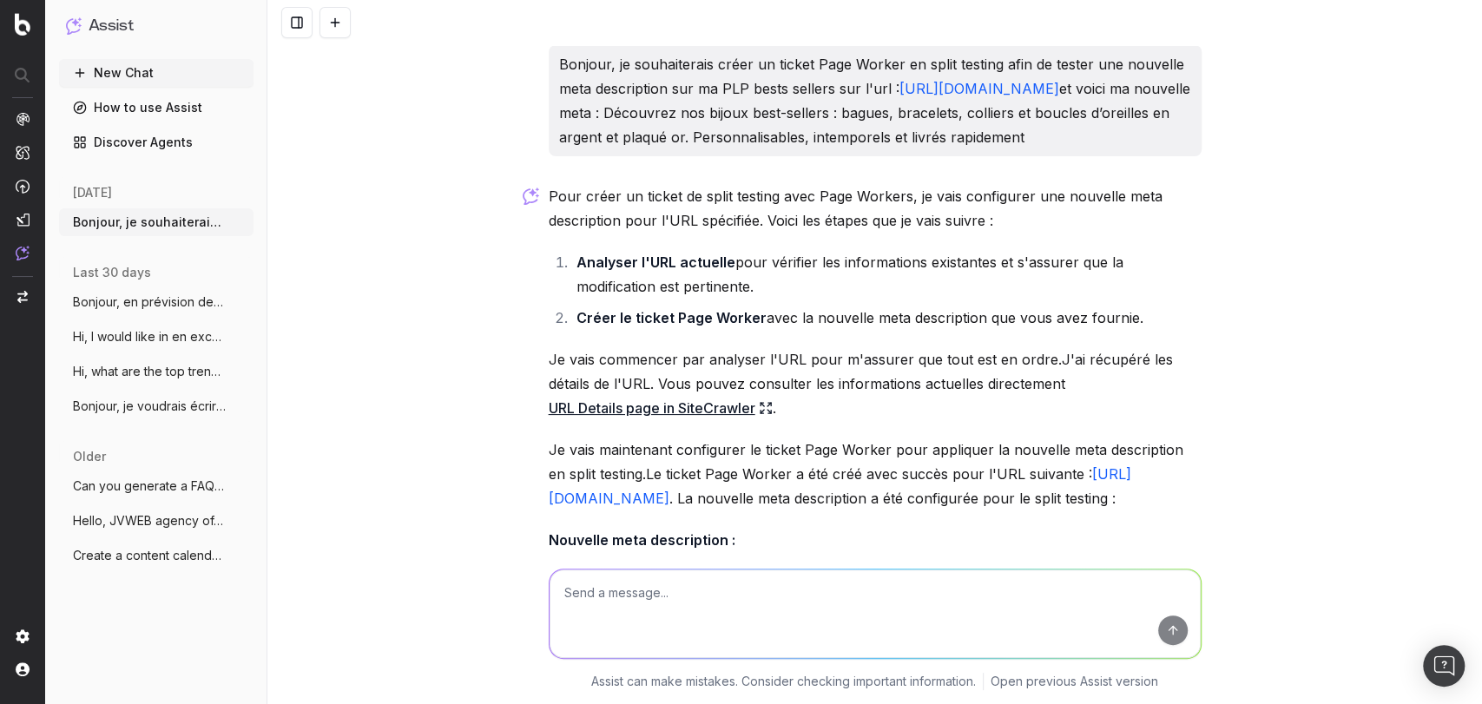
scroll to position [492, 0]
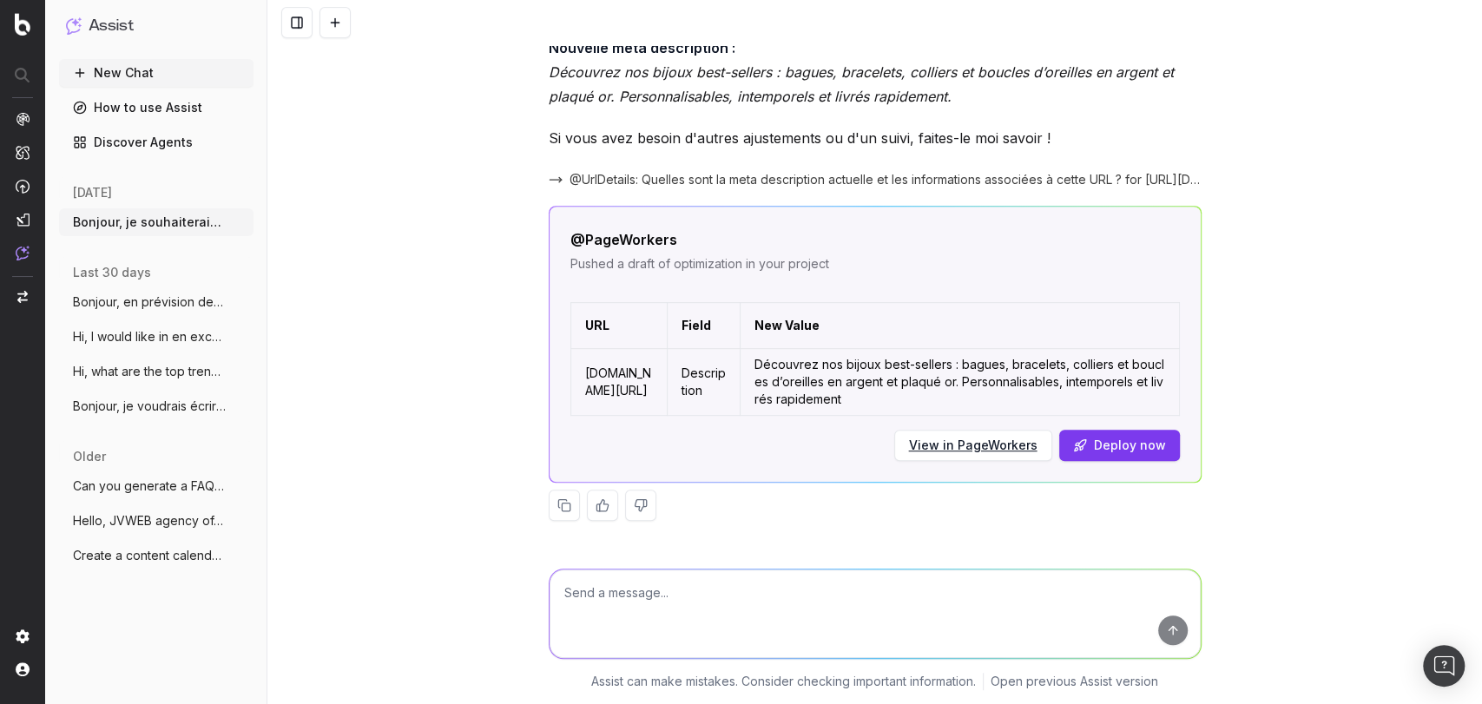
click at [1137, 450] on button "Deploy now" at bounding box center [1119, 445] width 121 height 31
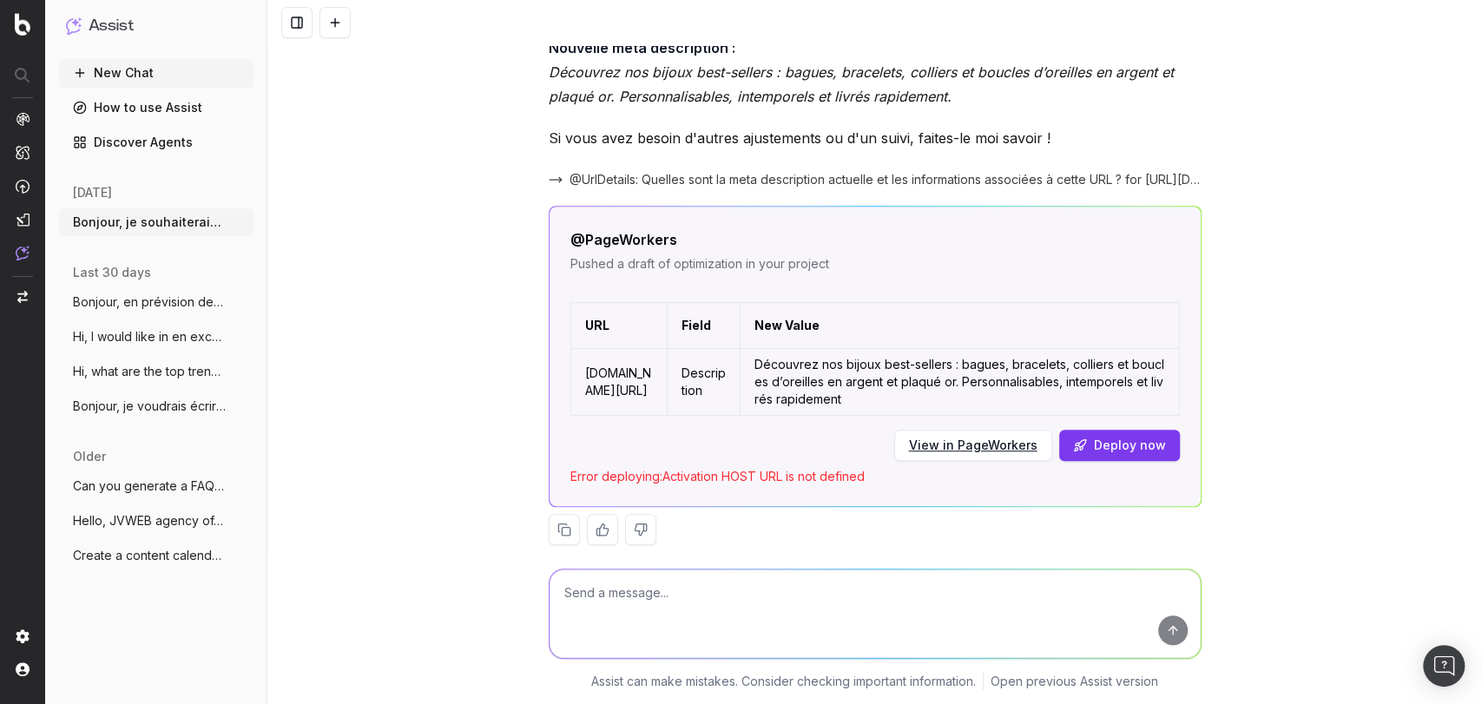
scroll to position [517, 0]
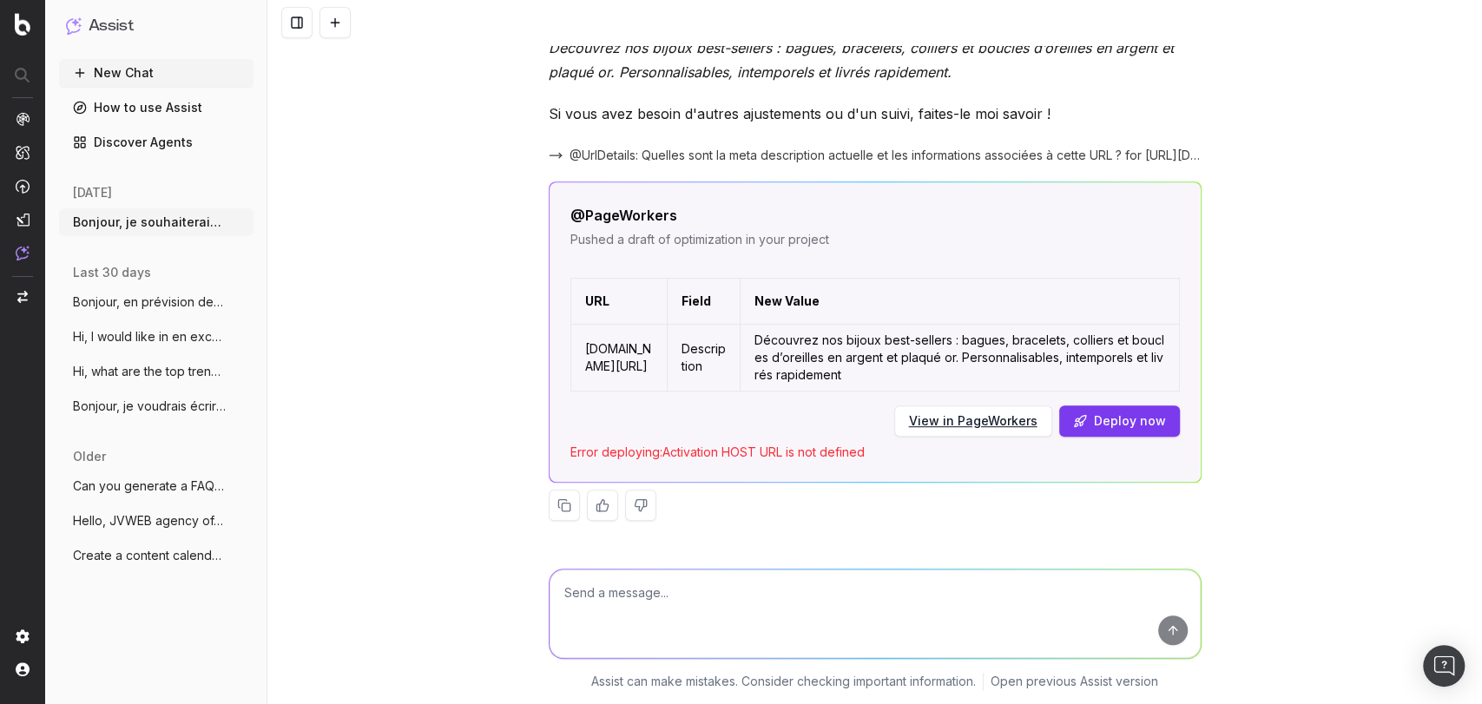
click at [711, 617] on textarea at bounding box center [875, 614] width 651 height 89
paste textarea "[URL][DOMAIN_NAME]"
type textarea "Voici l'url : [URL][DOMAIN_NAME]"
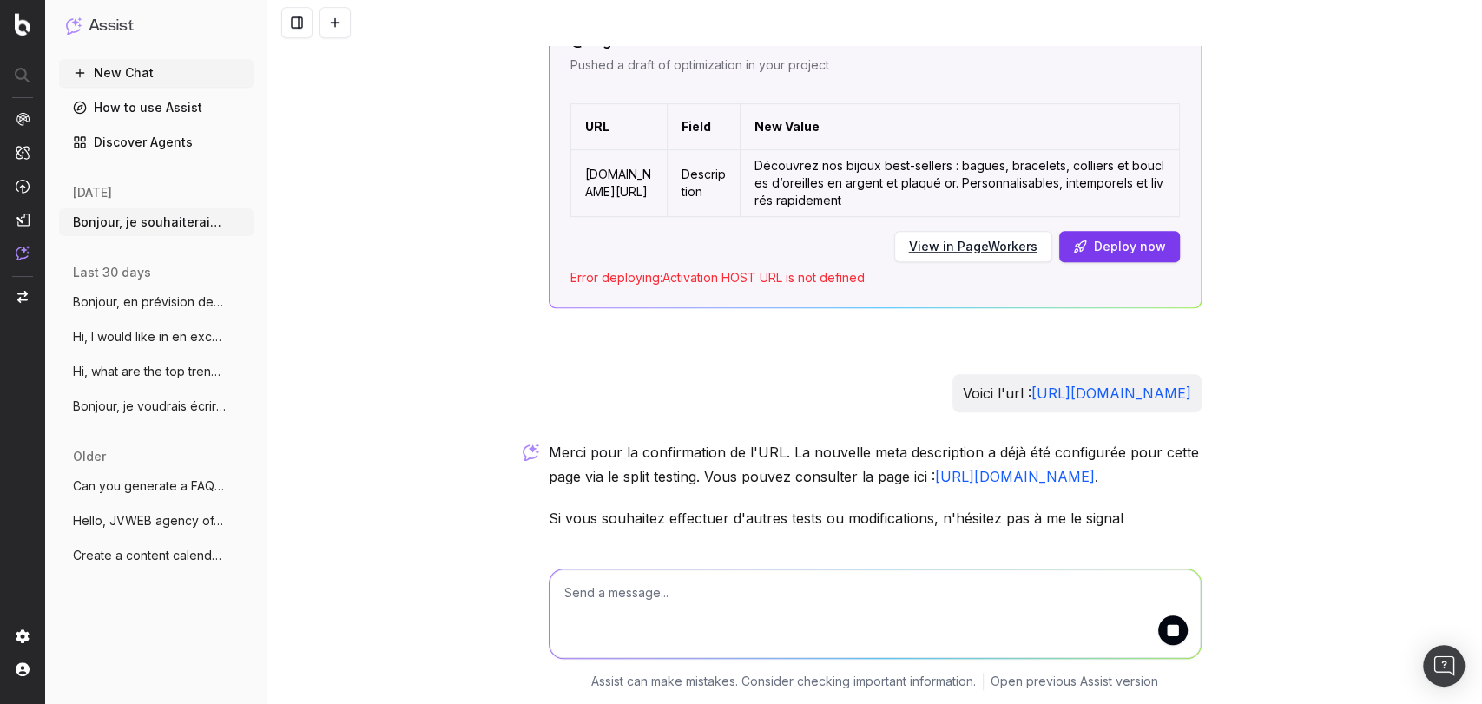
scroll to position [774, 0]
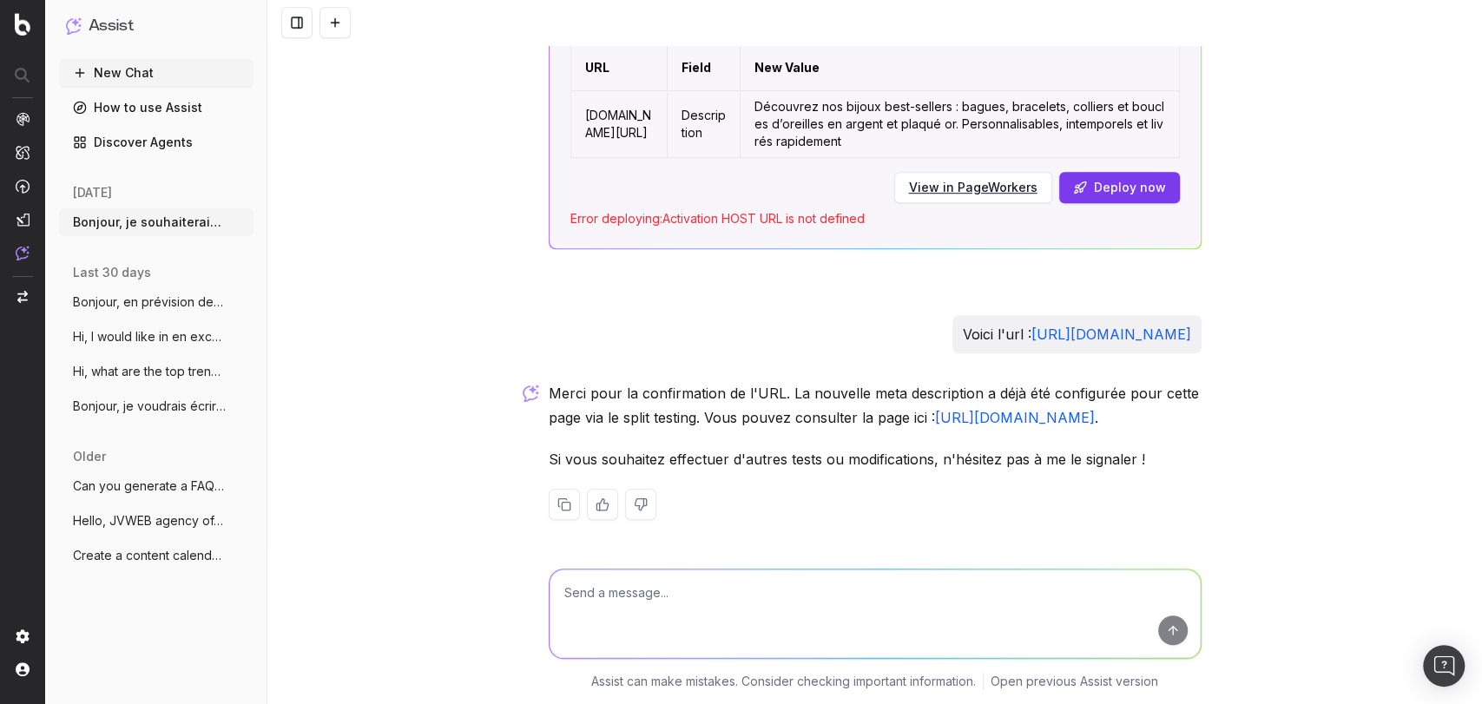
click at [935, 416] on link "[URL][DOMAIN_NAME]" at bounding box center [1015, 417] width 160 height 17
